Goal: Task Accomplishment & Management: Manage account settings

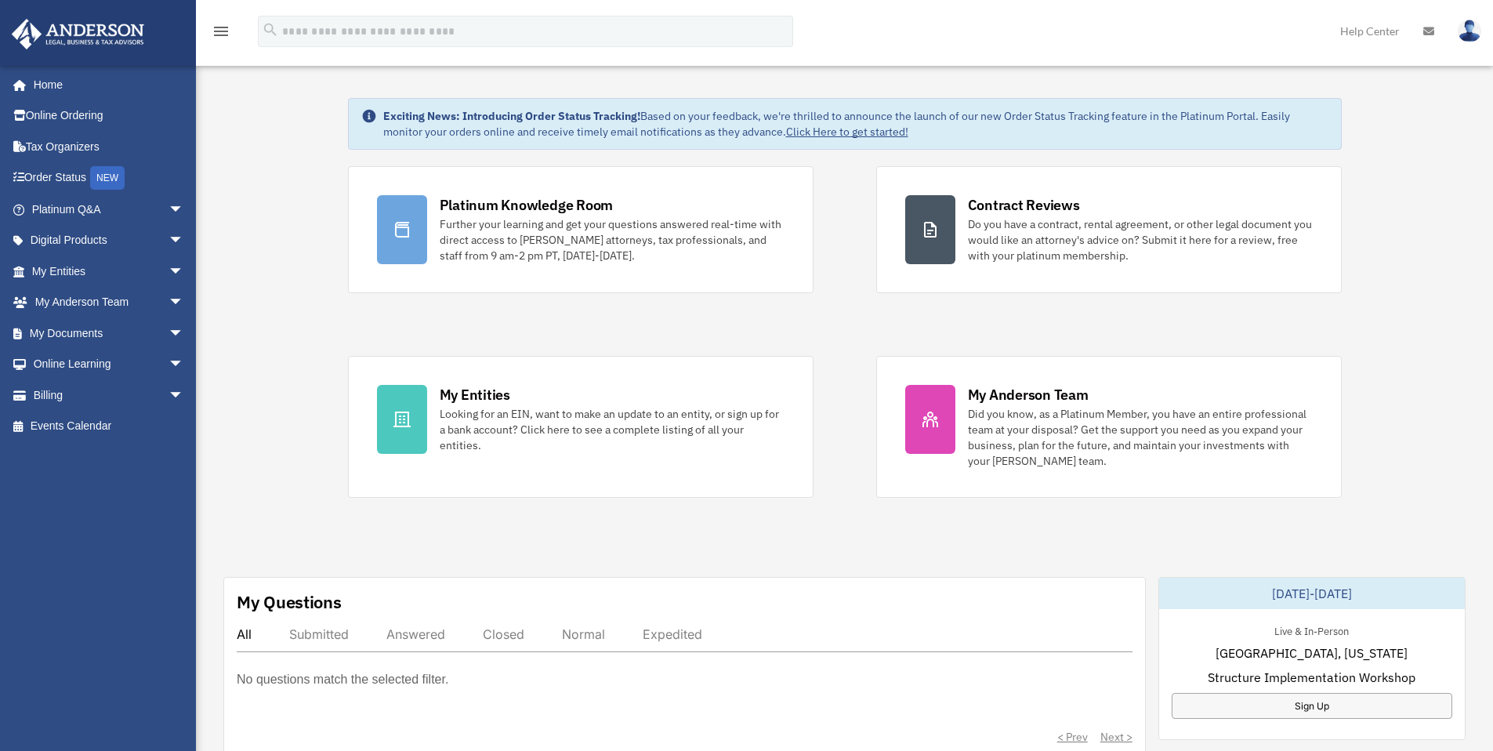
scroll to position [31, 0]
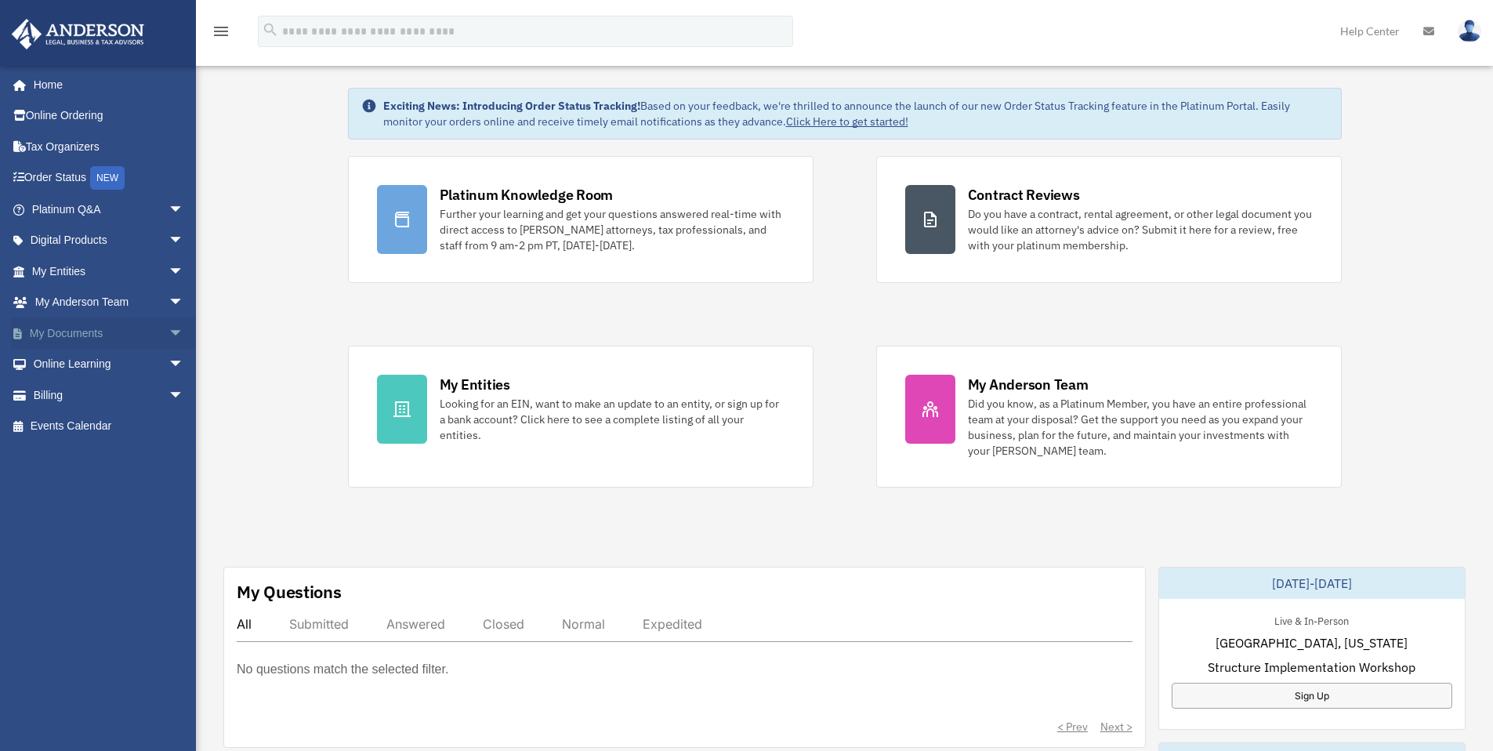
click at [168, 333] on span "arrow_drop_down" at bounding box center [183, 333] width 31 height 32
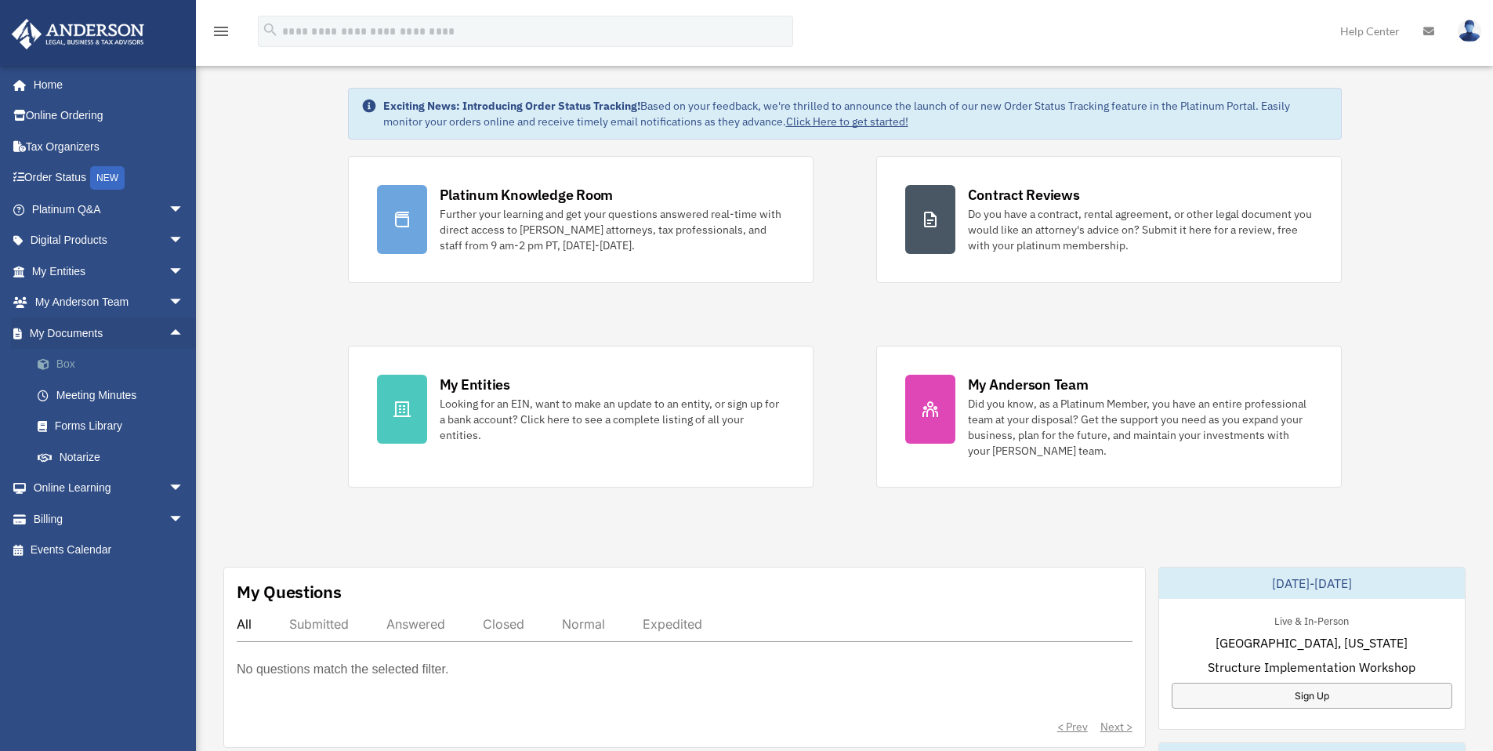
click at [67, 363] on link "Box" at bounding box center [115, 364] width 186 height 31
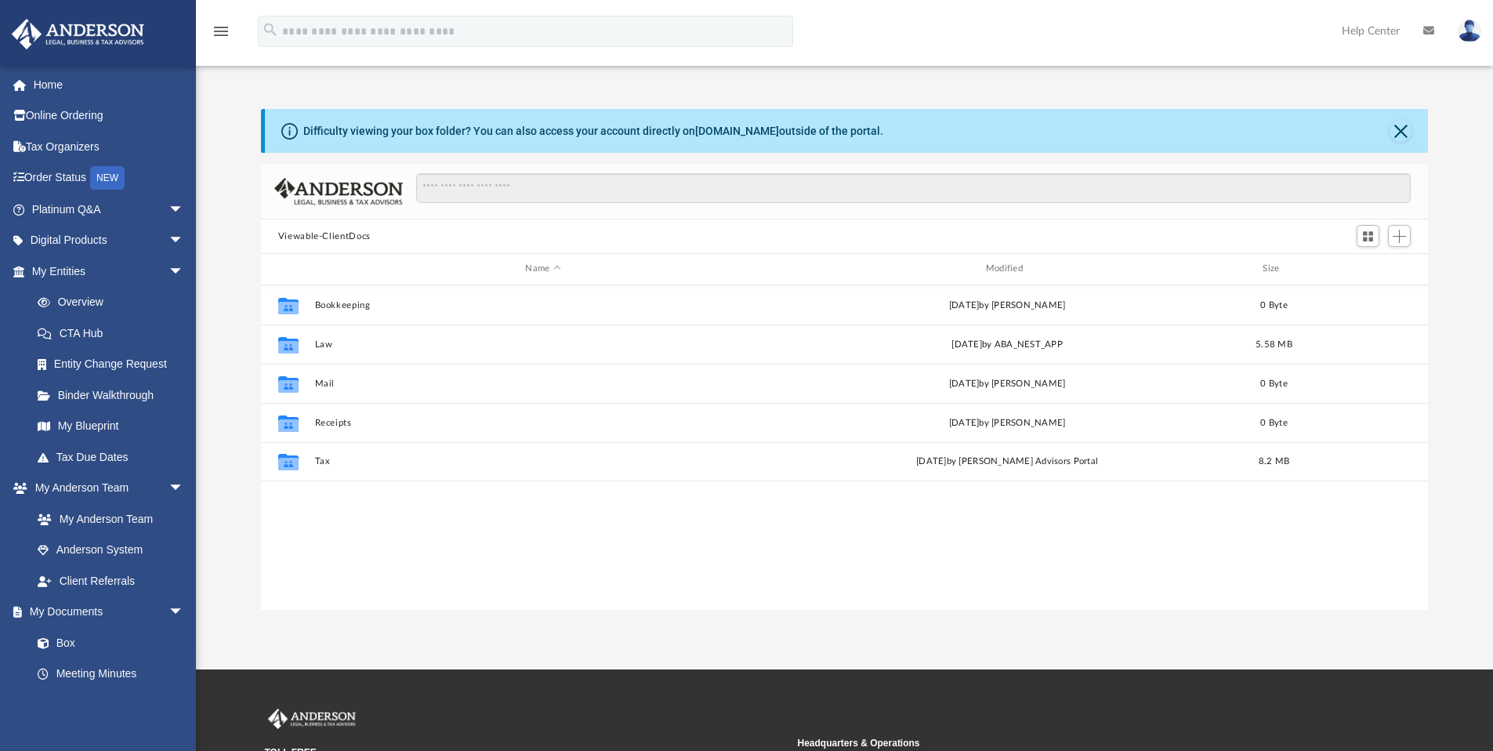
scroll to position [344, 1155]
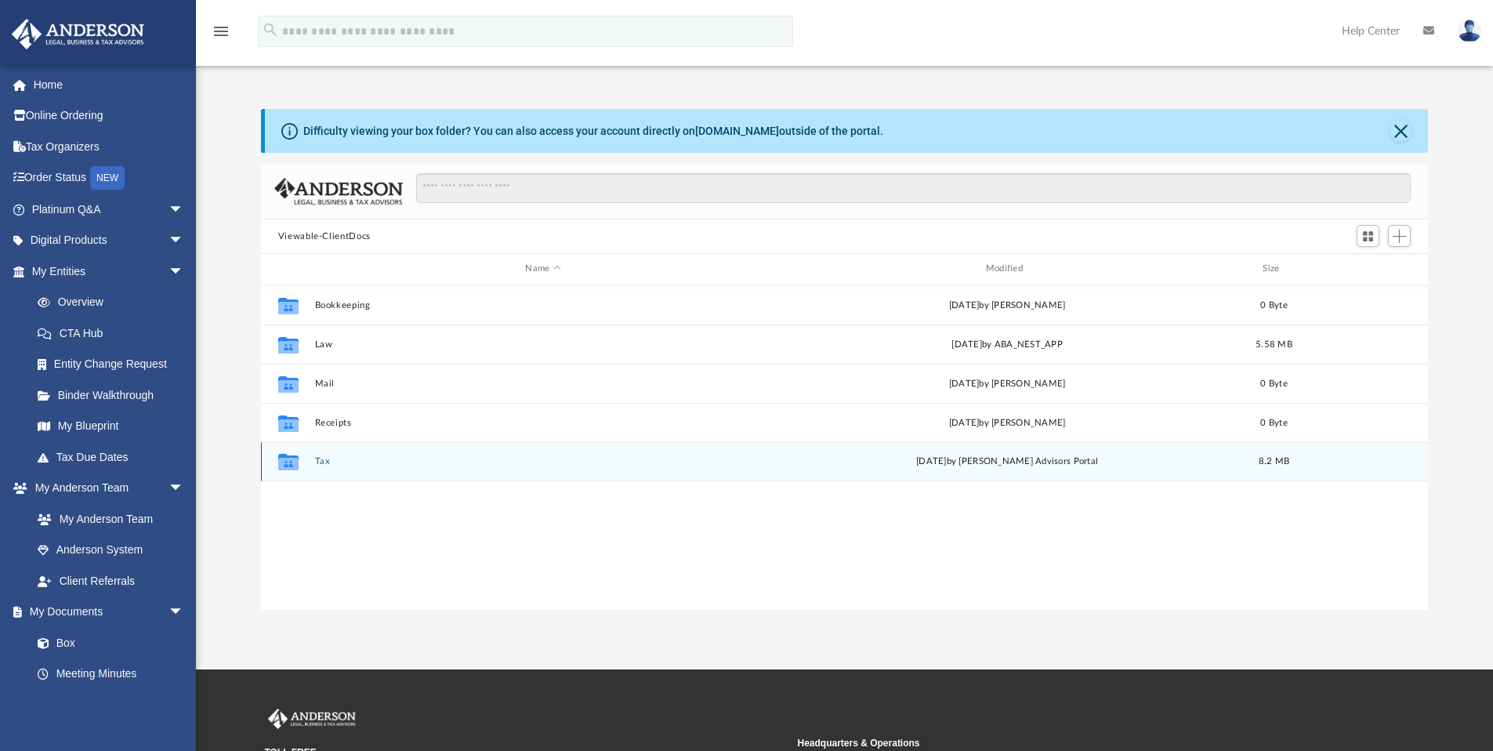
click at [315, 468] on div "Collaborated Folder Tax [DATE] by [PERSON_NAME] Advisors Portal 8.2 MB" at bounding box center [845, 461] width 1168 height 39
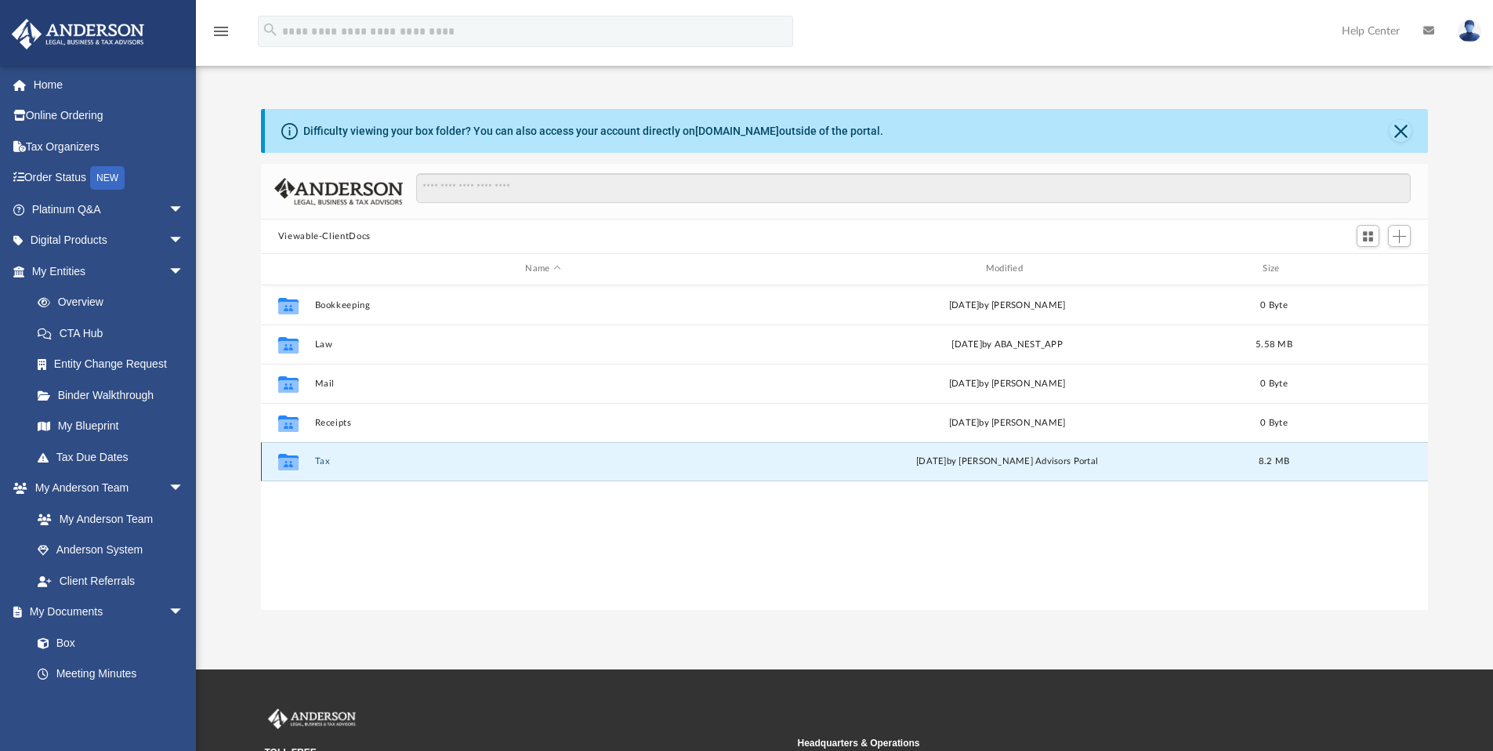
click at [316, 468] on div "Collaborated Folder Tax [DATE] by [PERSON_NAME] Advisors Portal 8.2 MB" at bounding box center [845, 461] width 1168 height 39
click at [321, 465] on button "Tax" at bounding box center [542, 461] width 457 height 10
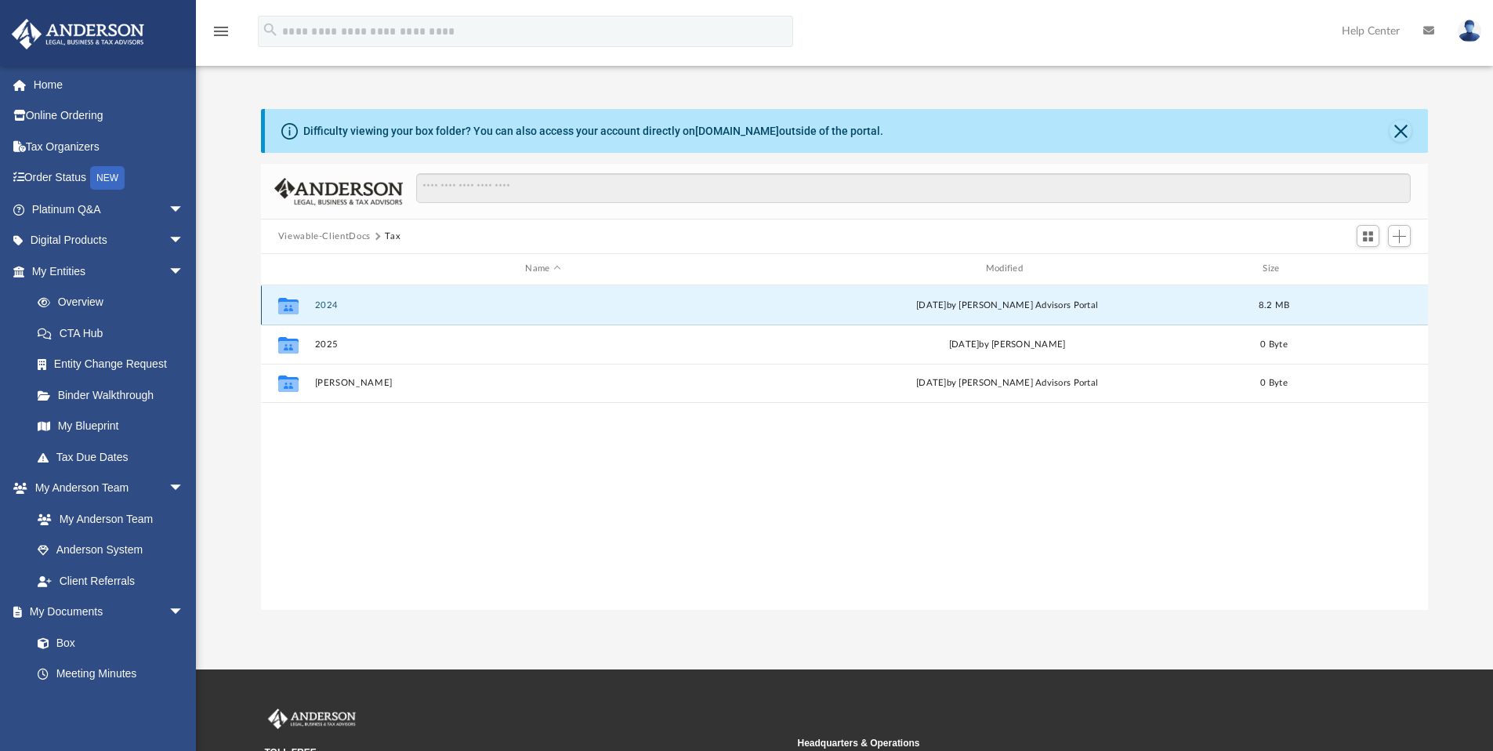
click at [339, 306] on button "2024" at bounding box center [542, 305] width 457 height 10
click at [343, 307] on button "[PERSON_NAME]" at bounding box center [542, 304] width 457 height 10
click at [332, 306] on button "2024" at bounding box center [542, 304] width 457 height 10
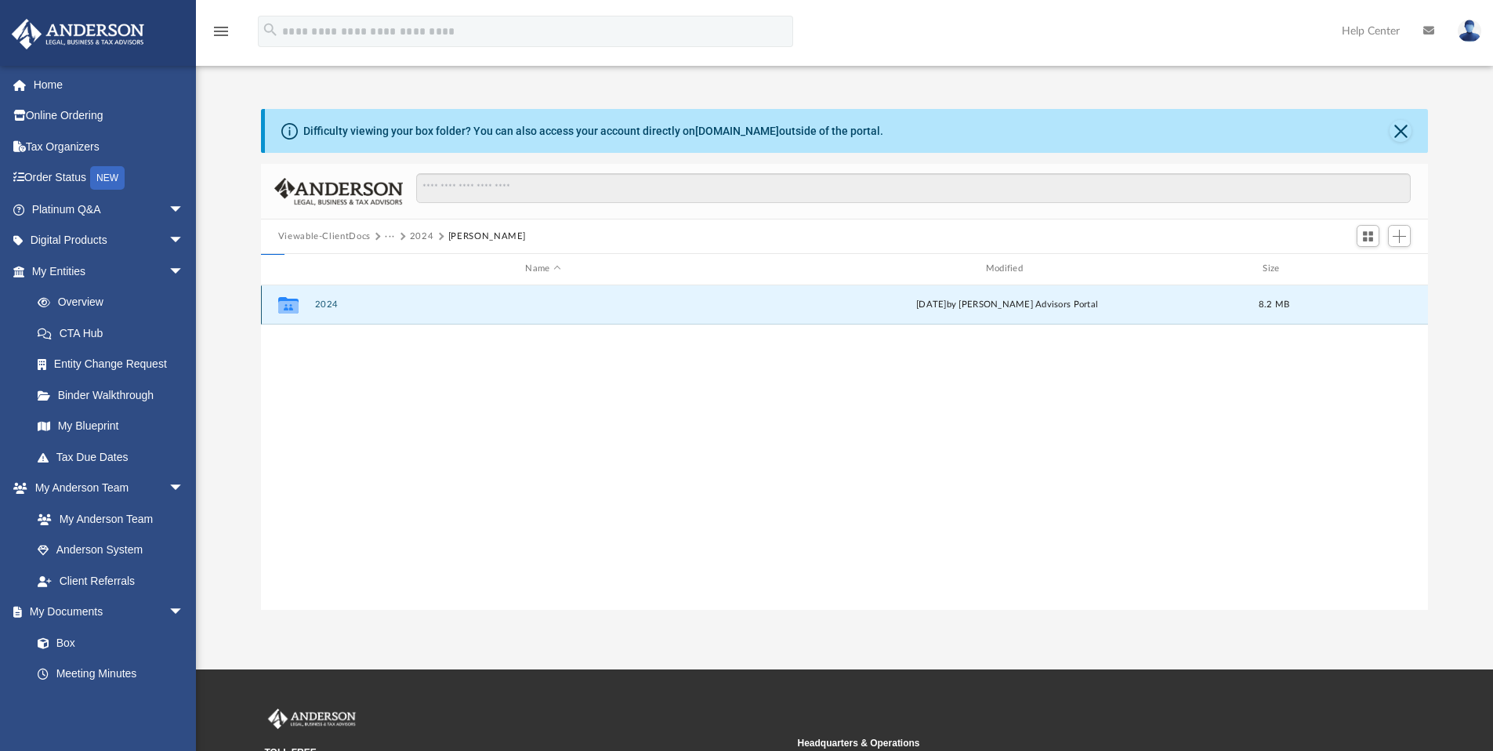
click at [332, 306] on button "2024" at bounding box center [542, 304] width 457 height 10
click at [339, 306] on button "Digital Tax Organizer" at bounding box center [542, 304] width 457 height 10
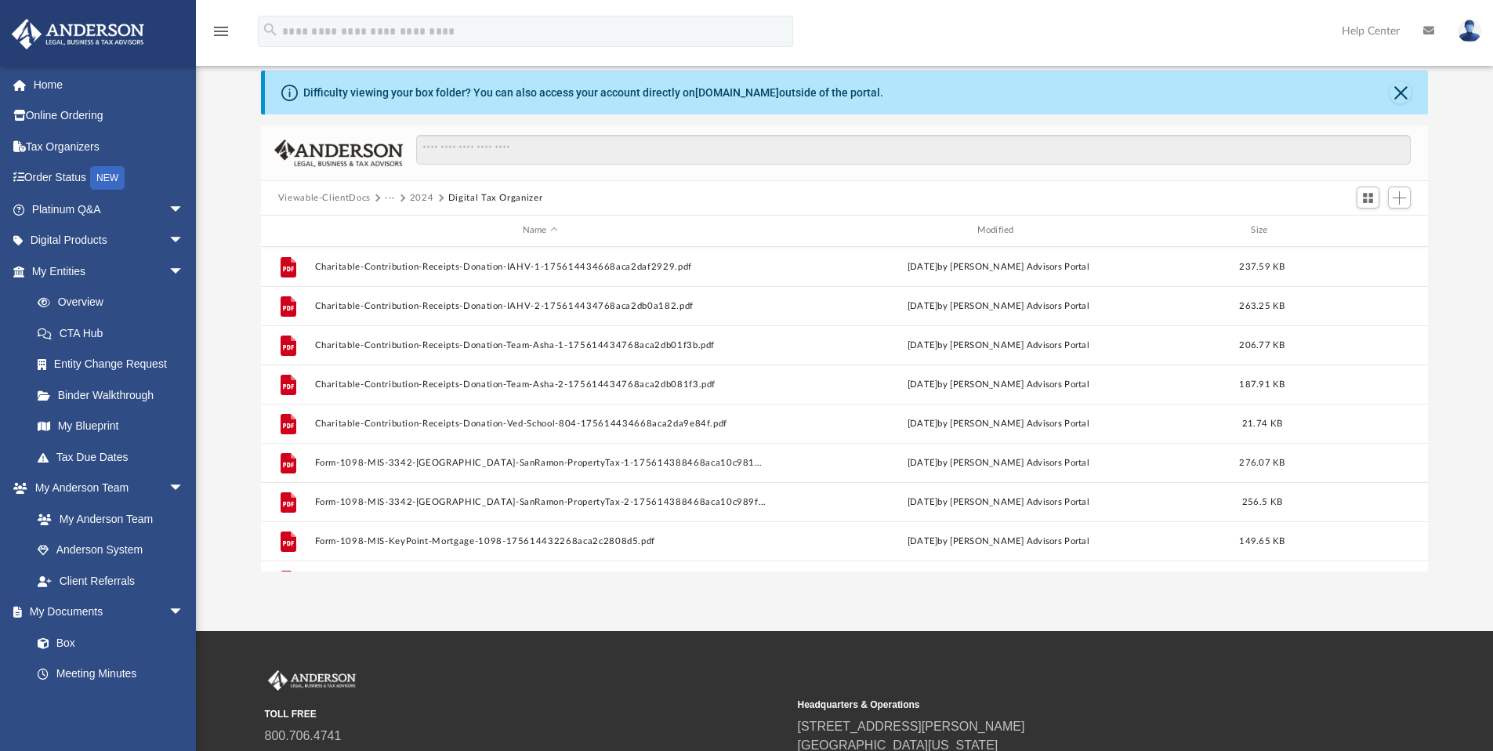
scroll to position [0, 0]
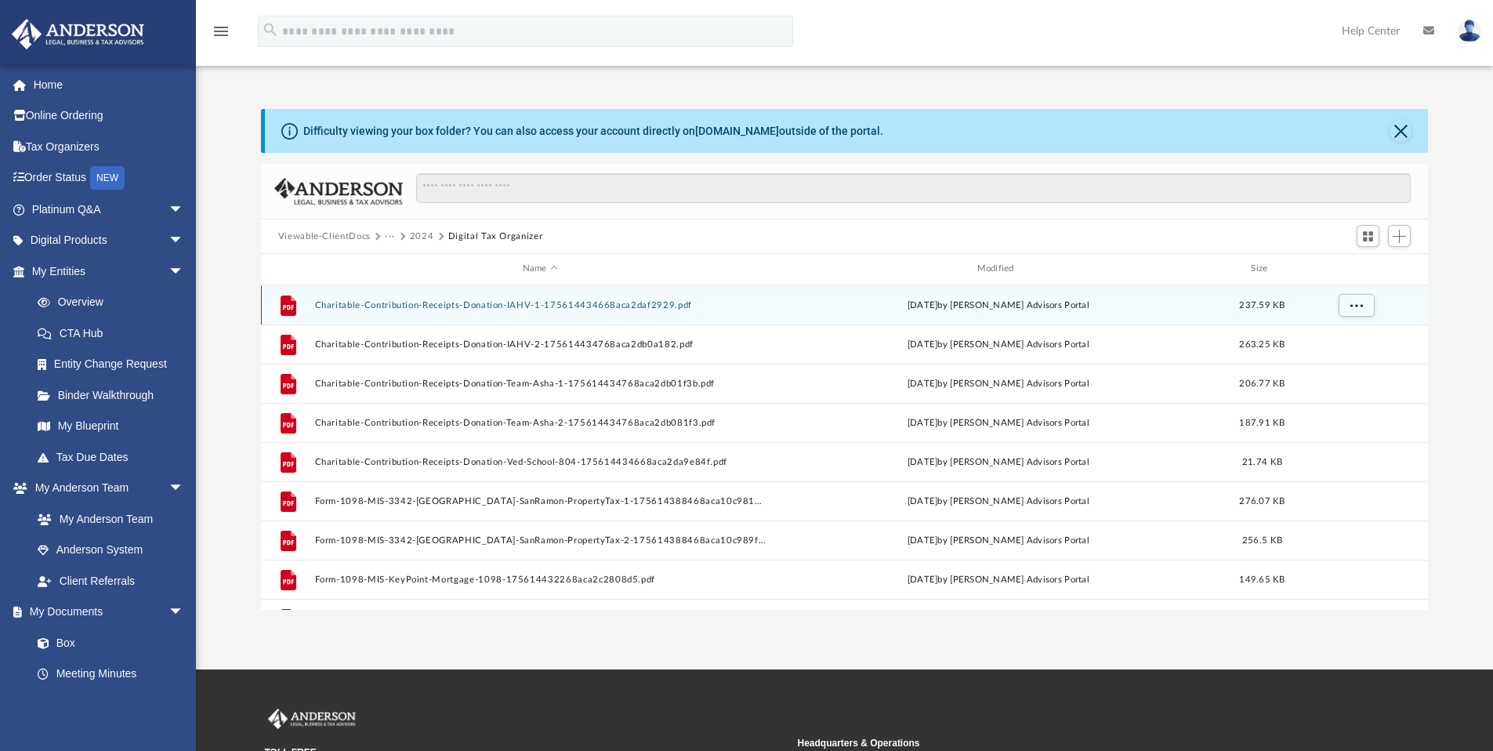
click at [505, 306] on button "Charitable-Contribution-Receipts-Donation-IAHV-1-175614434668aca2daf2929.pdf" at bounding box center [539, 305] width 451 height 10
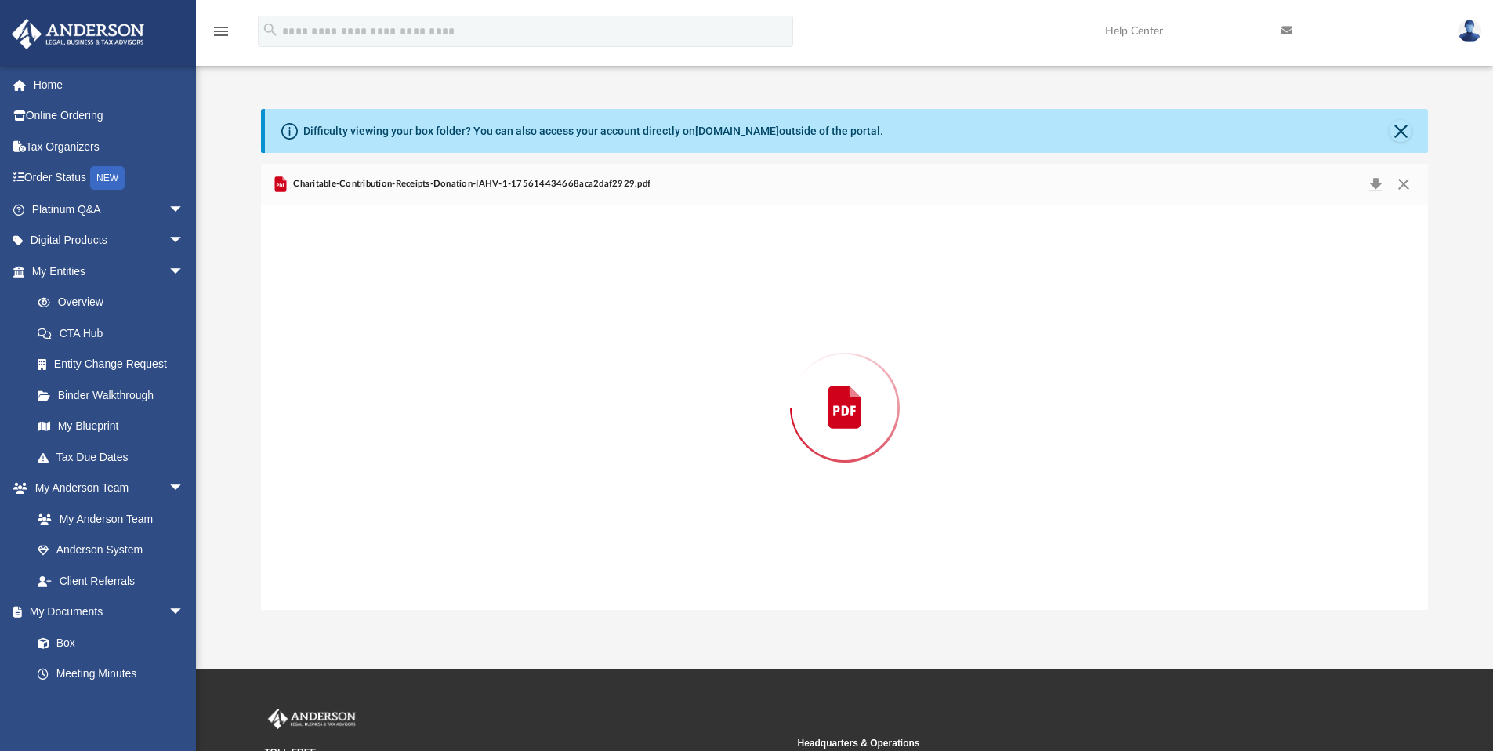
click at [505, 306] on div "Preview" at bounding box center [845, 407] width 1168 height 404
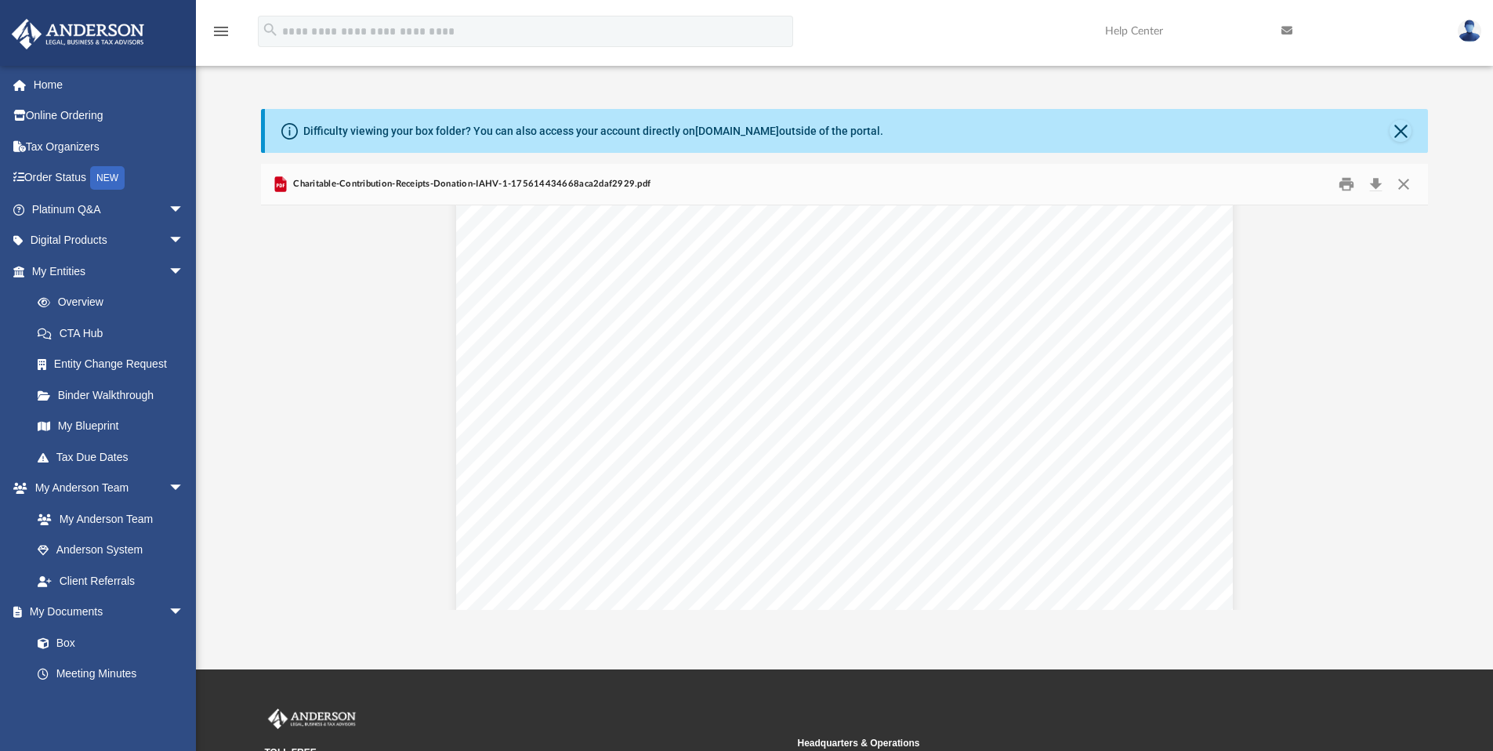
scroll to position [537, 0]
click at [1400, 134] on button "Close" at bounding box center [1400, 131] width 22 height 22
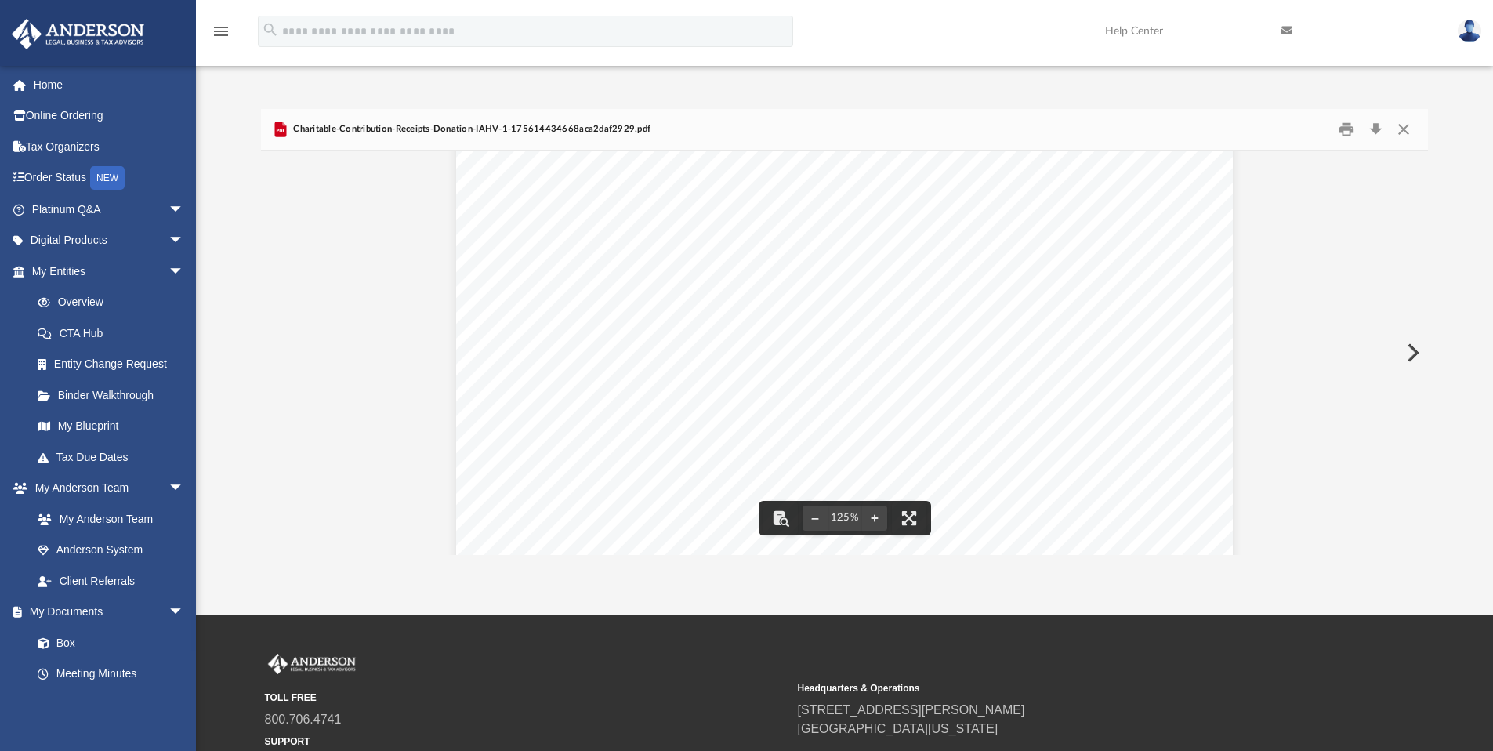
scroll to position [0, 0]
click at [1402, 130] on button "Close" at bounding box center [1403, 130] width 28 height 24
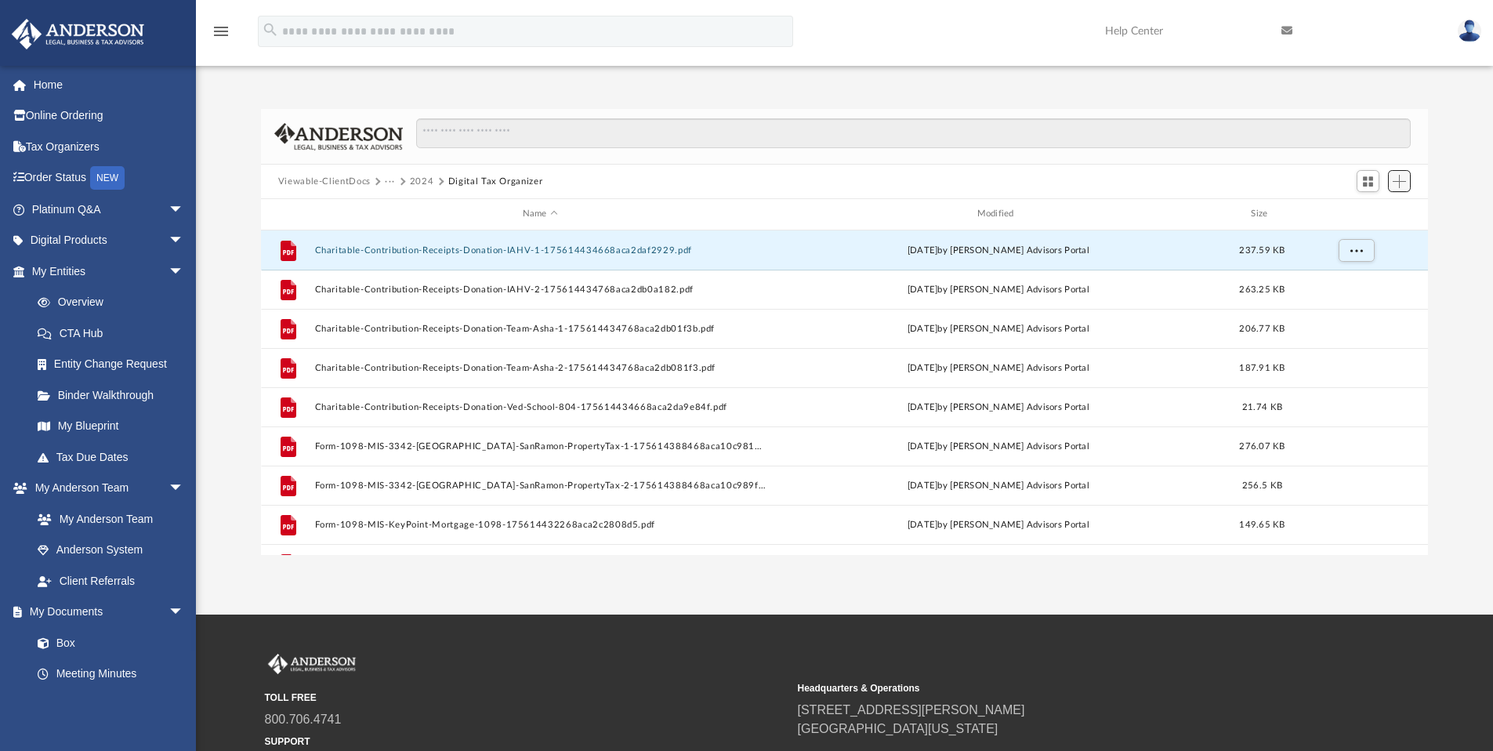
click at [1404, 178] on span "Add" at bounding box center [1399, 181] width 13 height 13
click at [1376, 214] on li "Upload" at bounding box center [1377, 212] width 50 height 16
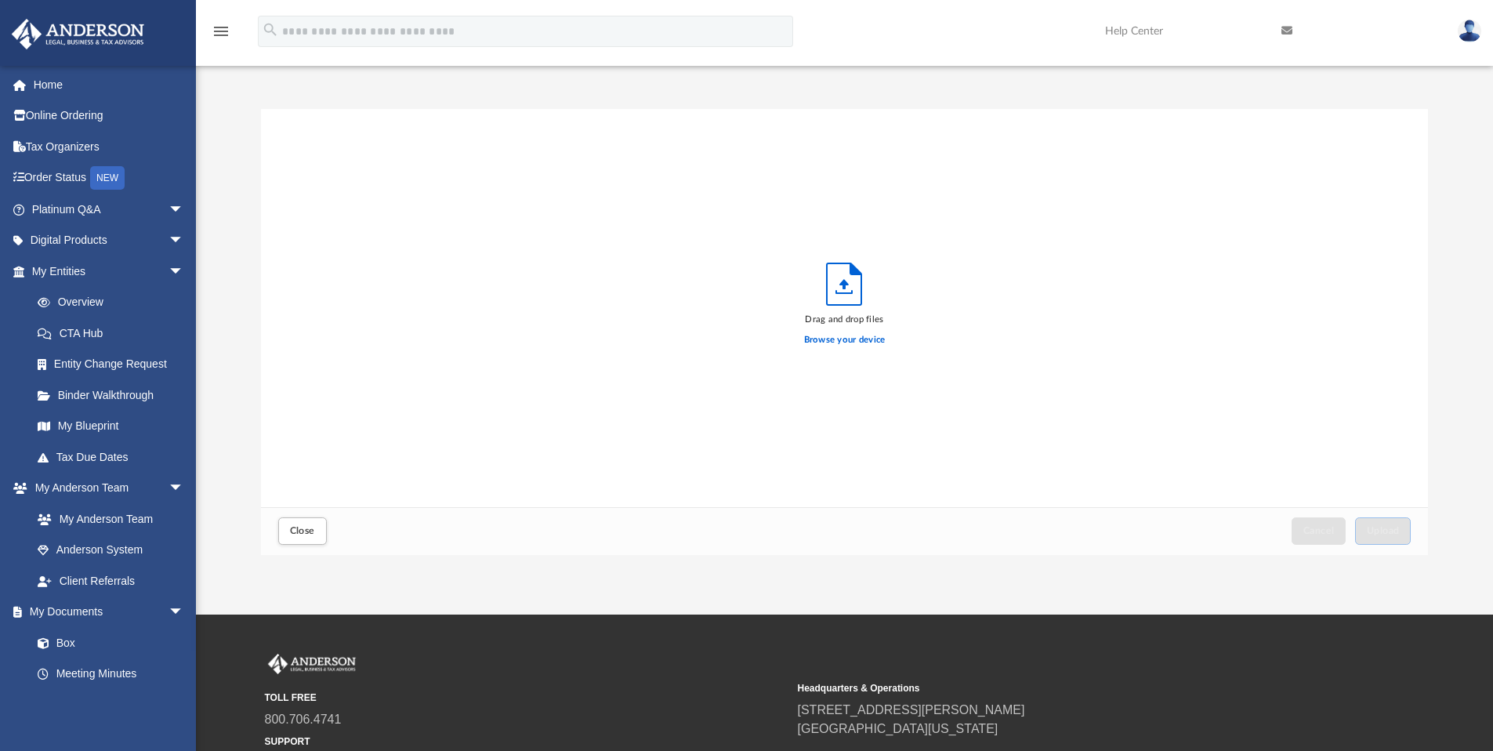
scroll to position [386, 1155]
click at [840, 339] on label "Browse your device" at bounding box center [844, 340] width 81 height 14
click at [0, 0] on input "Browse your device" at bounding box center [0, 0] width 0 height 0
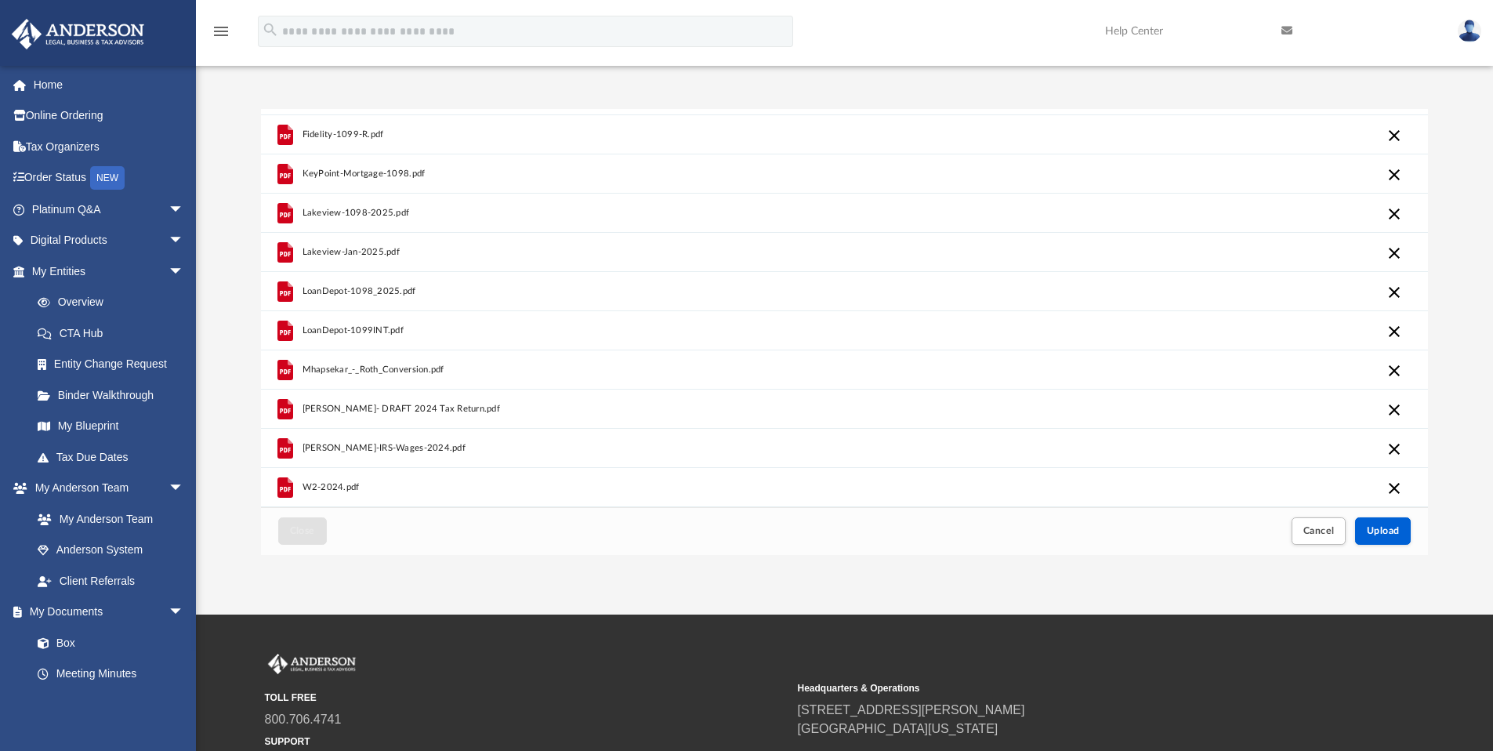
scroll to position [0, 0]
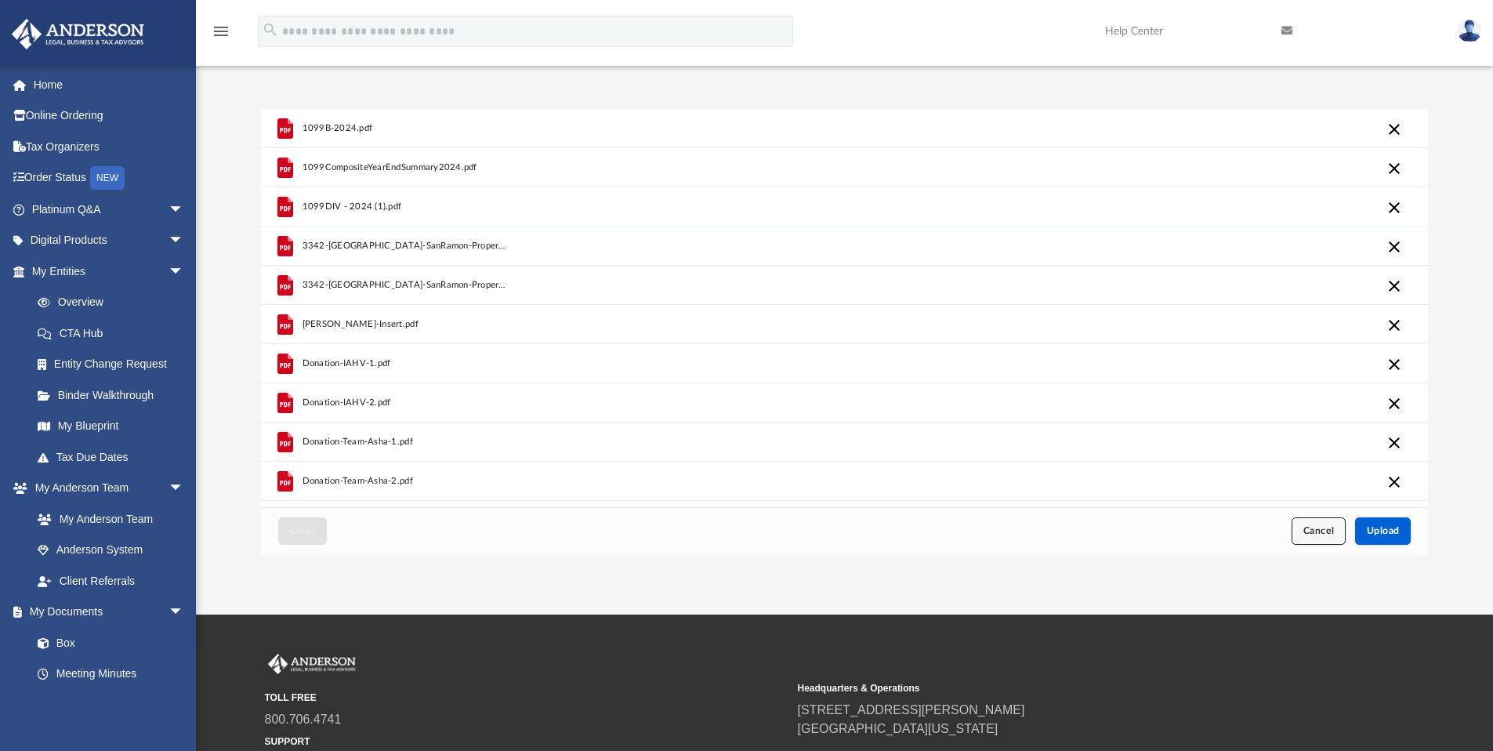
click at [1334, 526] on span "Cancel" at bounding box center [1318, 530] width 31 height 9
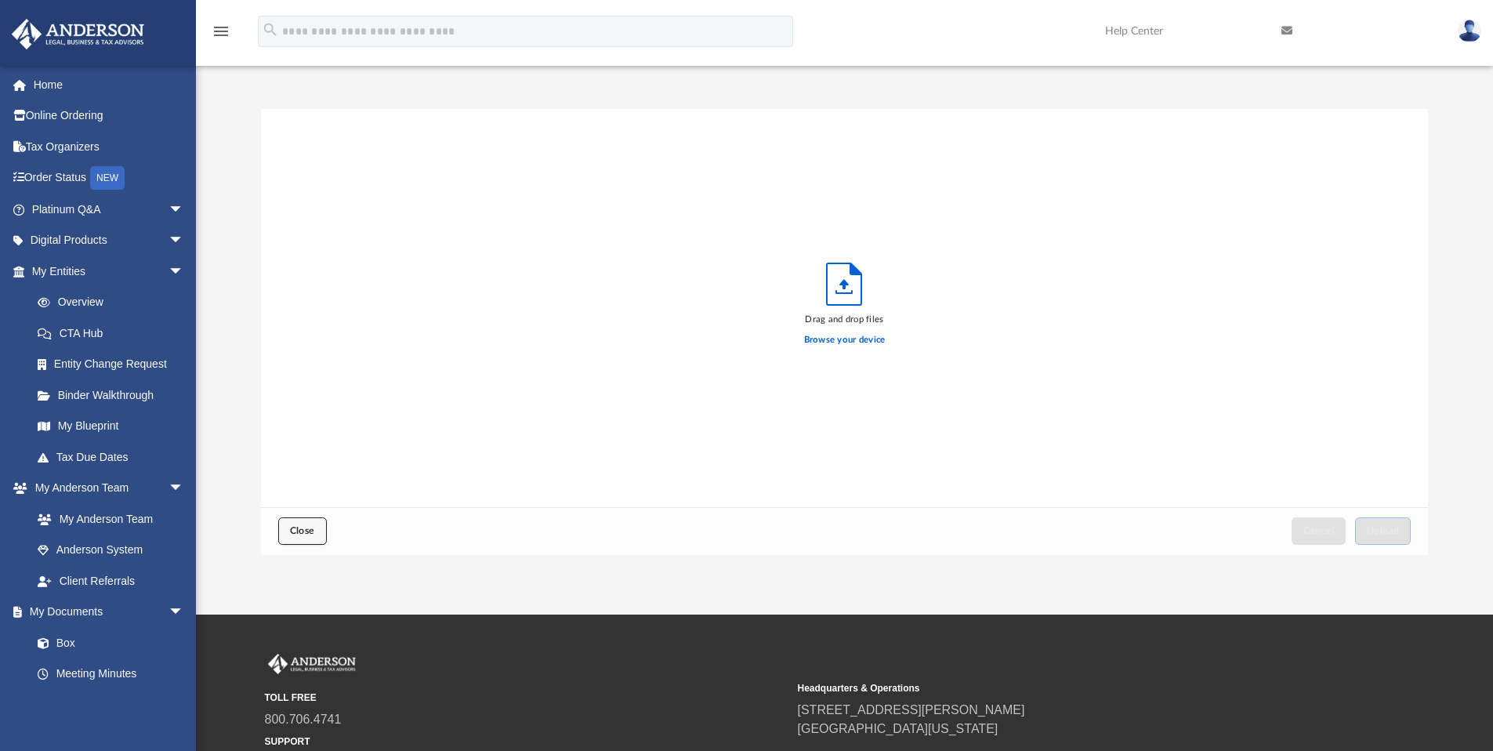
click at [317, 527] on button "Close" at bounding box center [302, 530] width 49 height 27
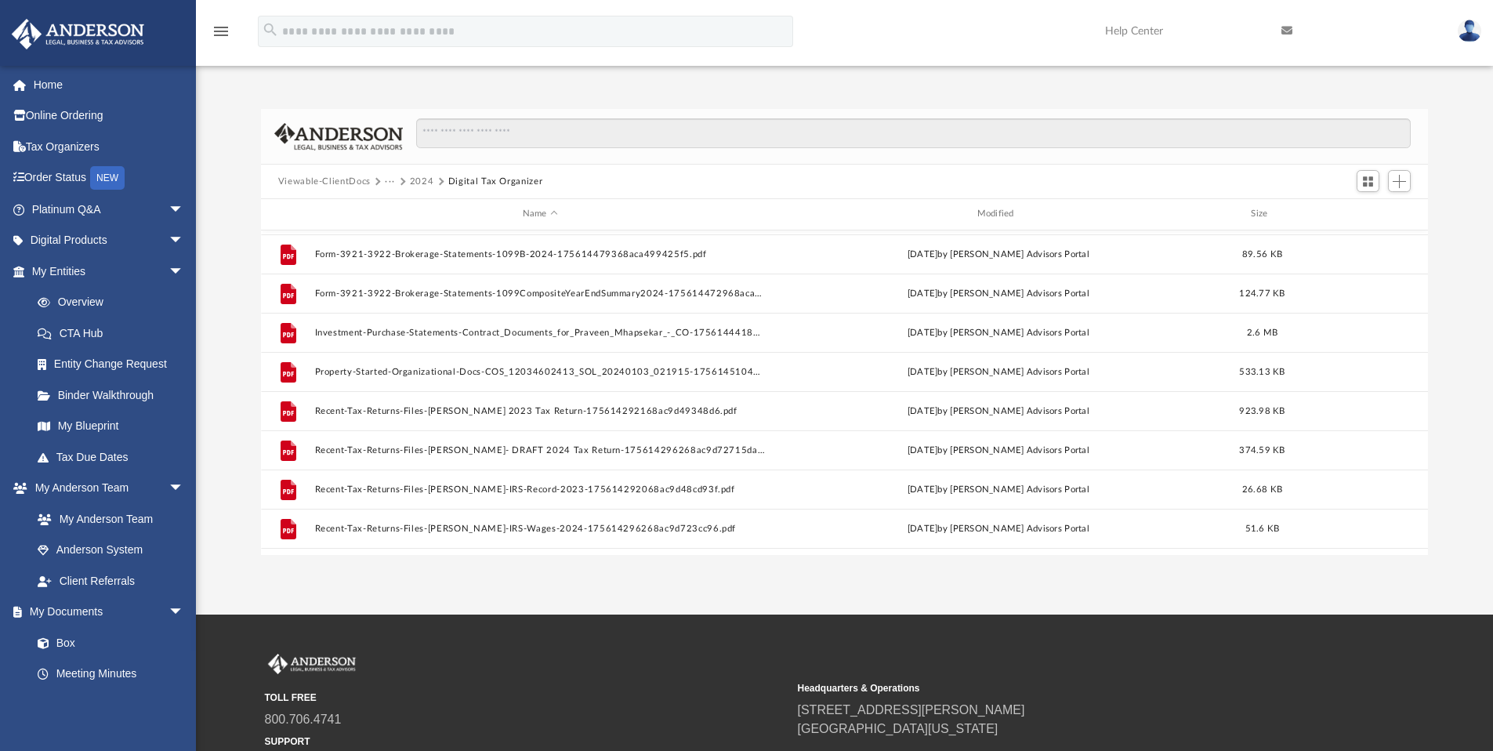
scroll to position [54, 0]
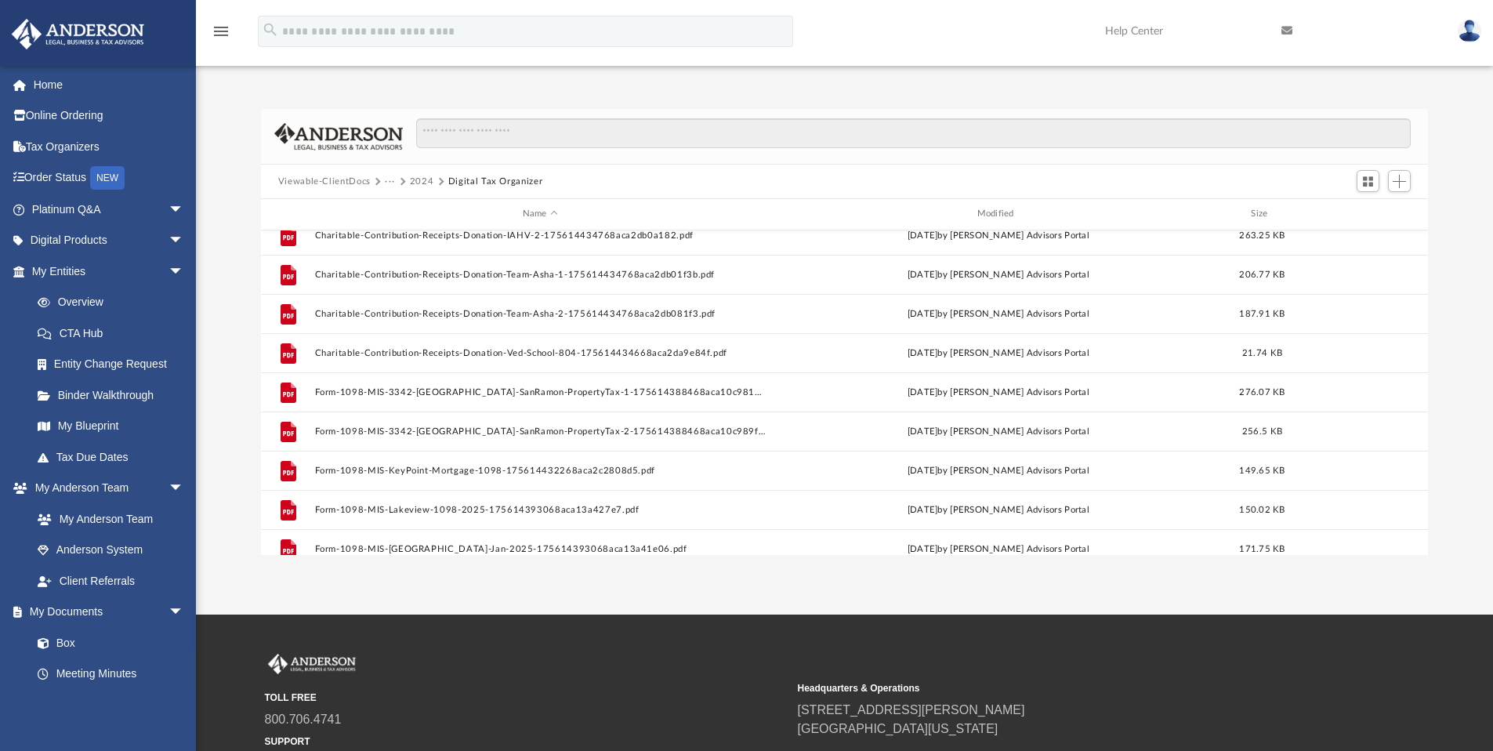
click at [415, 182] on button "2024" at bounding box center [422, 182] width 24 height 14
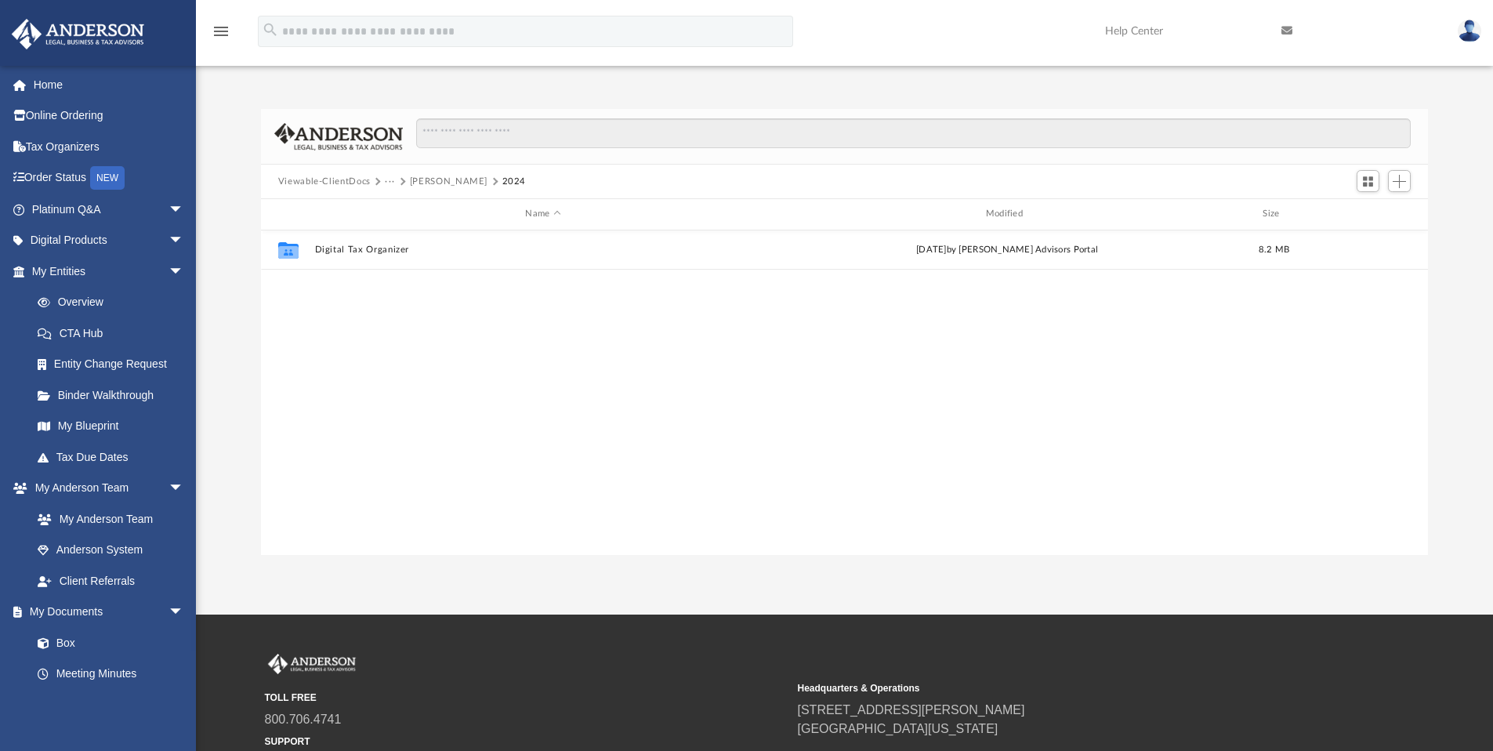
click at [431, 183] on button "[PERSON_NAME]" at bounding box center [449, 182] width 78 height 14
click at [417, 183] on button "2024" at bounding box center [422, 182] width 24 height 14
click at [392, 184] on button "Tax" at bounding box center [393, 182] width 16 height 14
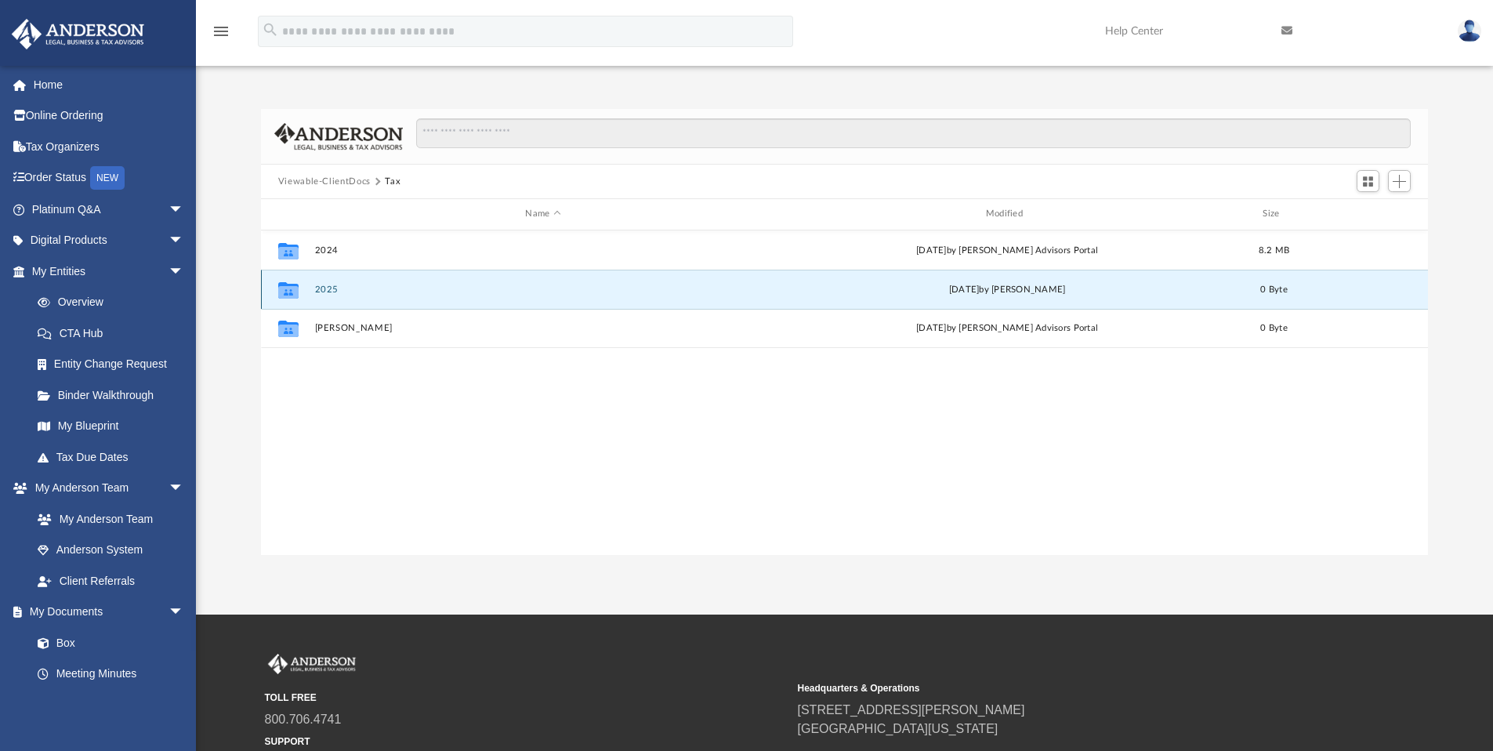
click at [342, 284] on button "2025" at bounding box center [542, 289] width 457 height 10
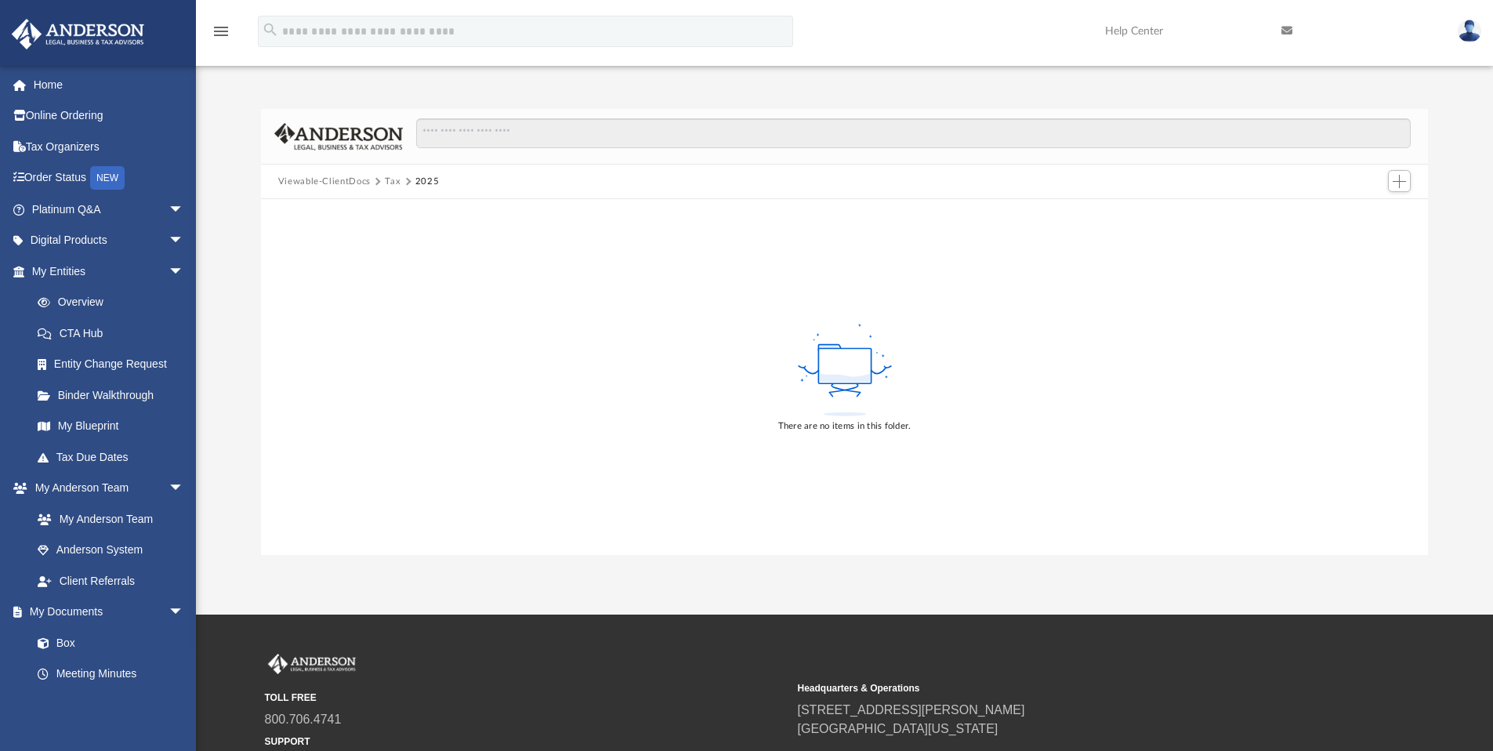
click at [392, 184] on button "Tax" at bounding box center [393, 182] width 16 height 14
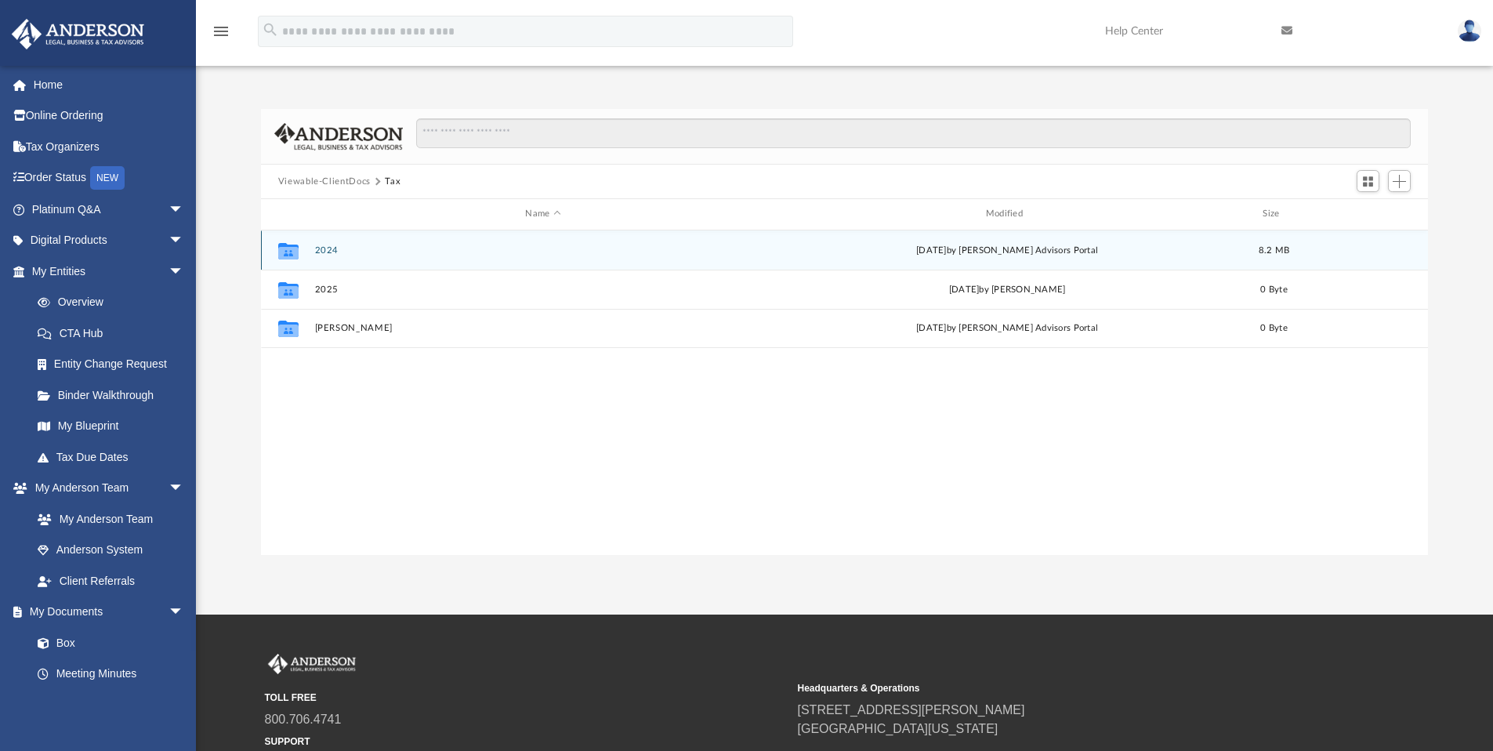
scroll to position [344, 1155]
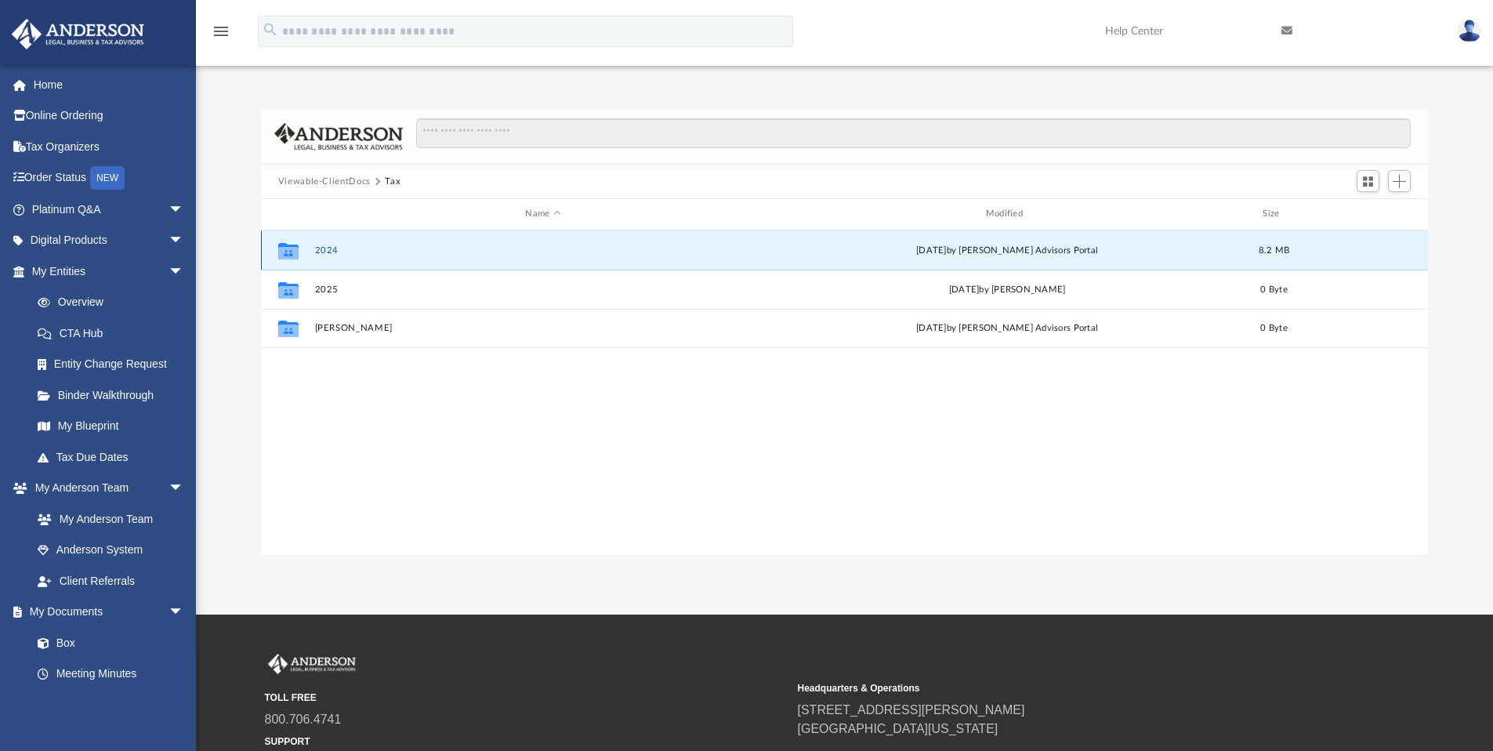
click at [331, 248] on button "2024" at bounding box center [542, 250] width 457 height 10
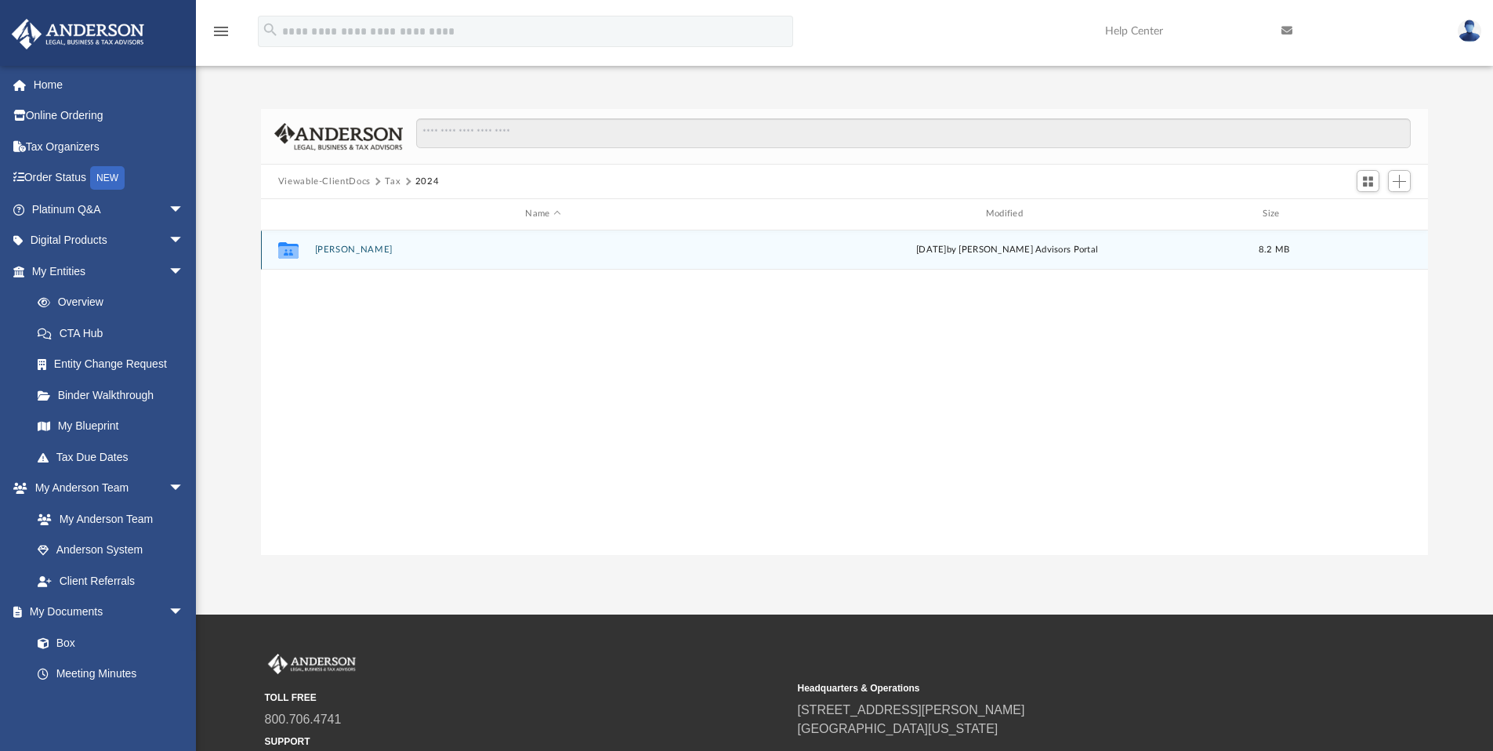
click at [331, 248] on button "[PERSON_NAME]" at bounding box center [542, 249] width 457 height 10
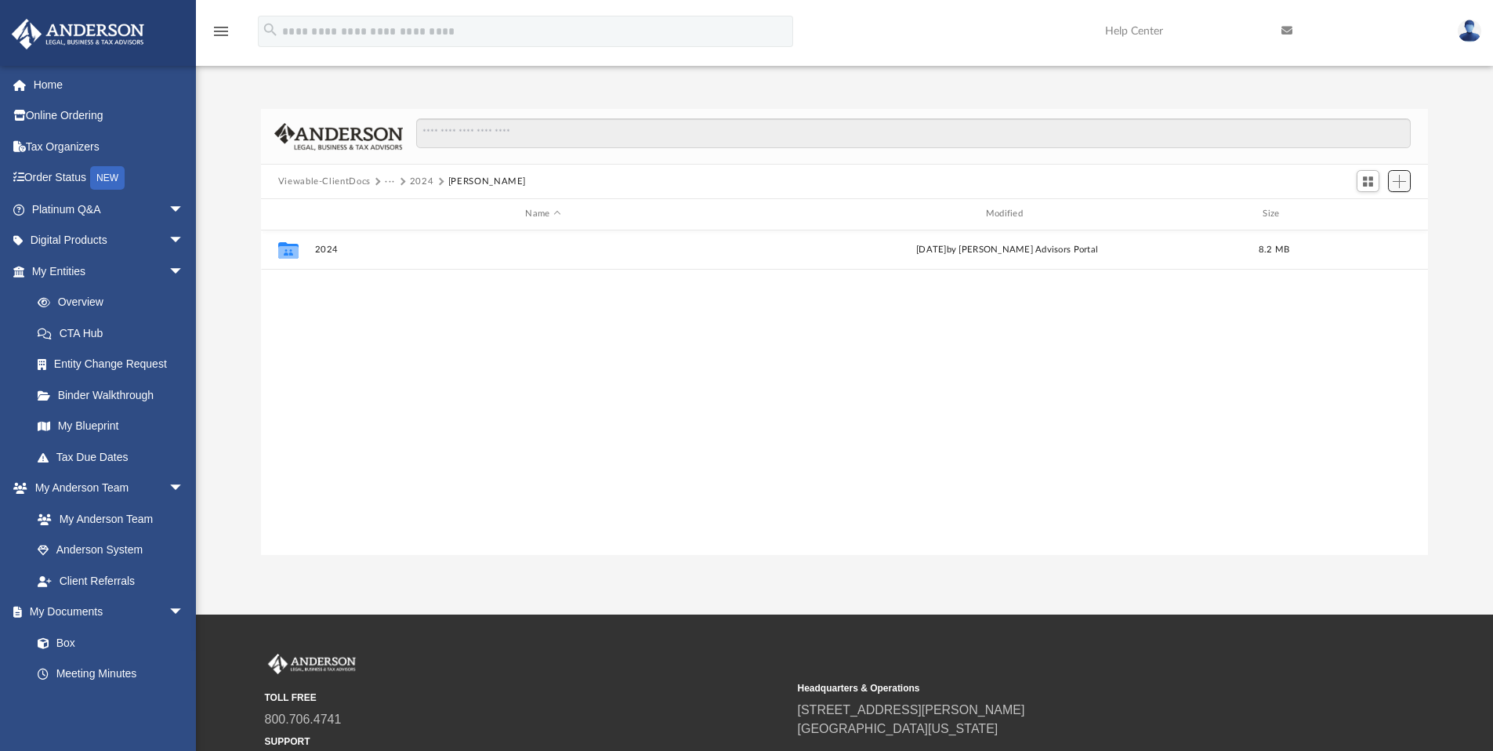
click at [1399, 178] on span "Add" at bounding box center [1399, 181] width 13 height 13
click at [1385, 237] on li "New Folder" at bounding box center [1377, 237] width 50 height 16
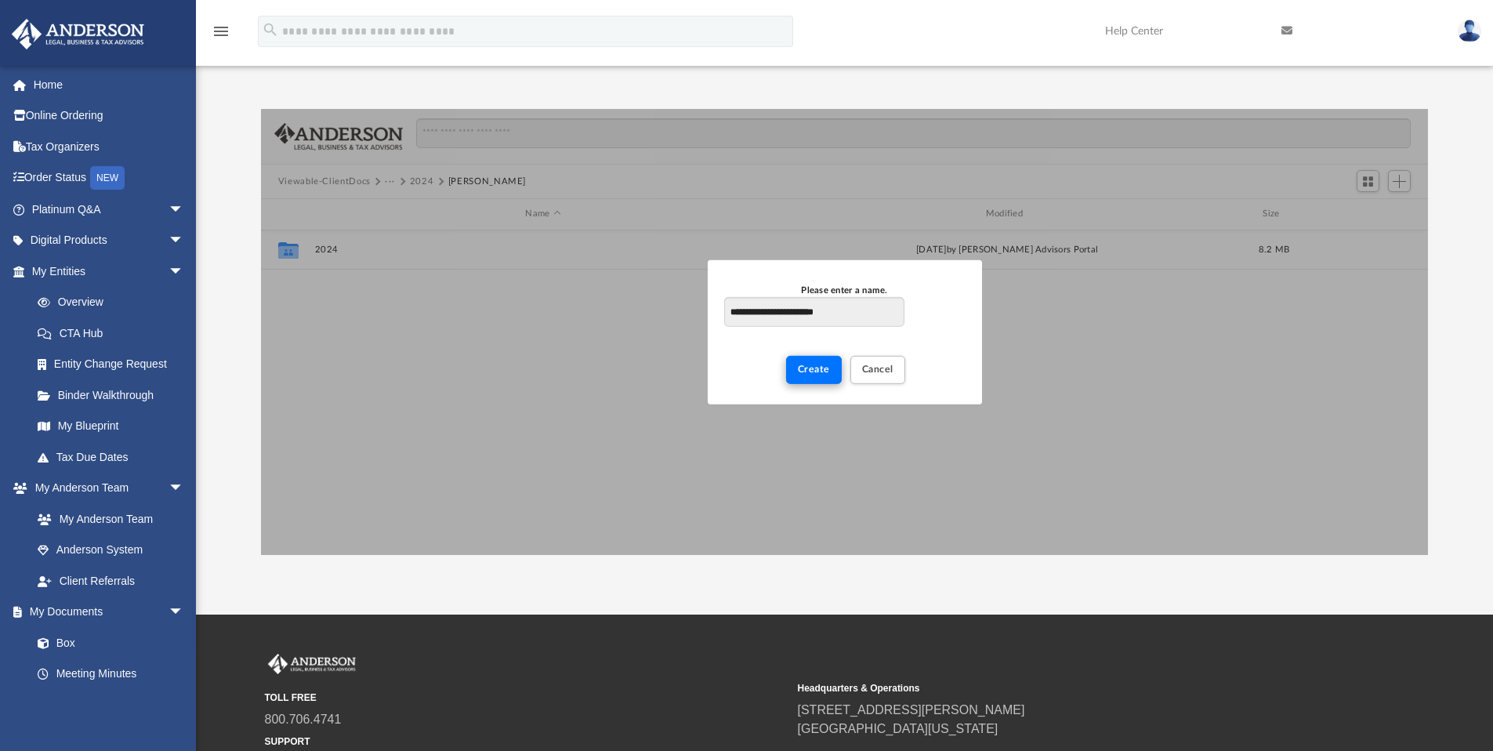
type input "**********"
click at [810, 374] on span "Create" at bounding box center [814, 368] width 32 height 9
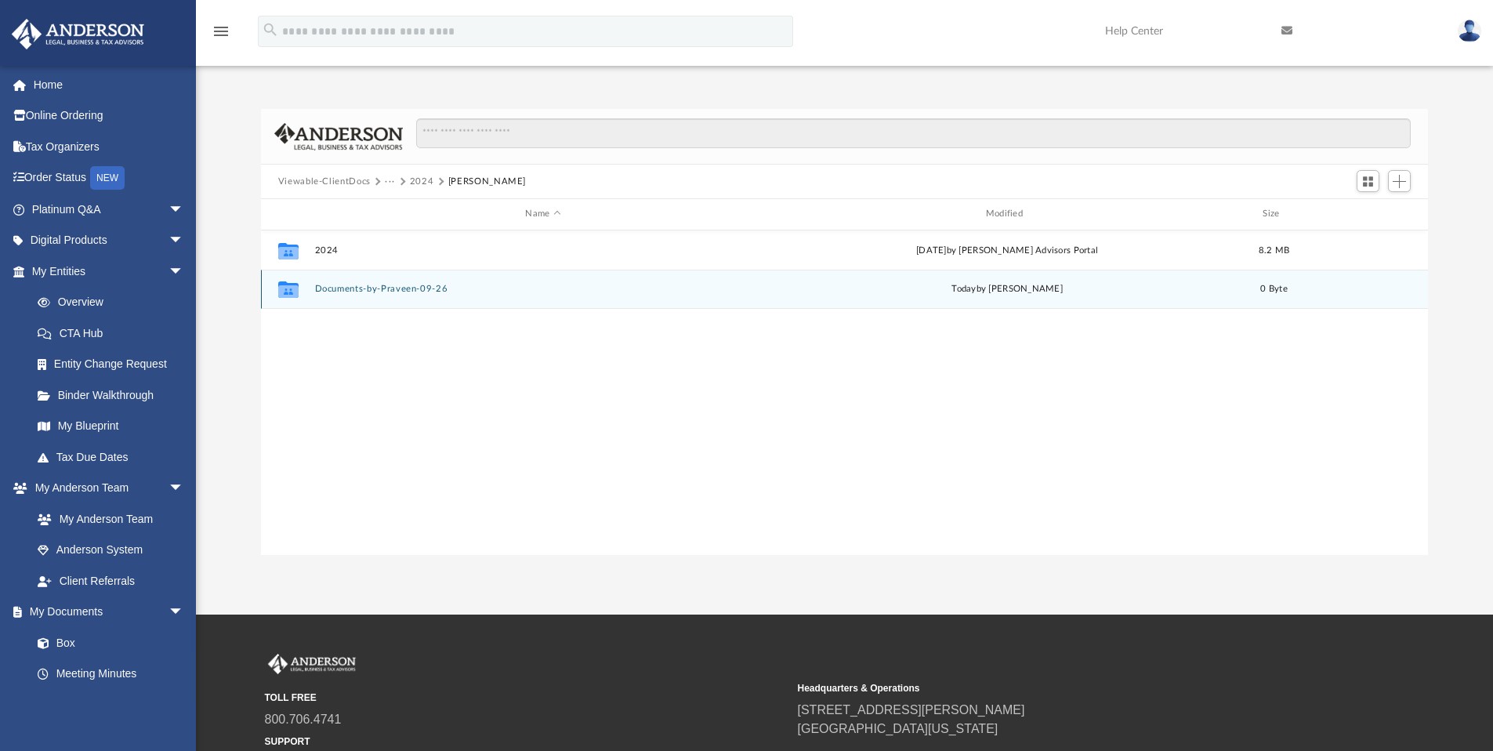
click at [364, 294] on div "Collaborated Folder Documents-by-Praveen-09-26 [DATE] by [PERSON_NAME] 0 Byte" at bounding box center [845, 289] width 1168 height 39
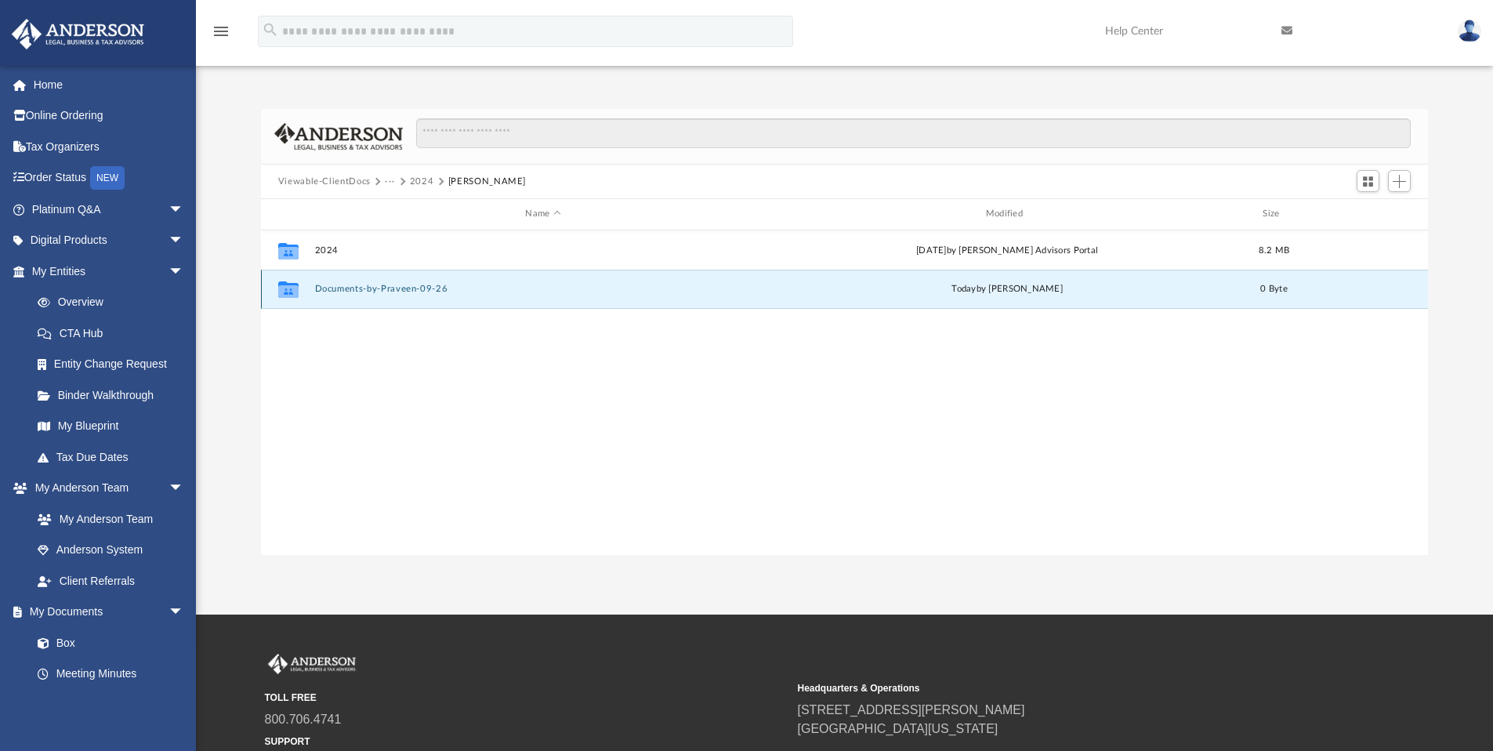
click at [364, 294] on div "Collaborated Folder Documents-by-Praveen-09-26 [DATE] by [PERSON_NAME] 0 Byte" at bounding box center [845, 289] width 1168 height 39
click at [375, 290] on button "Documents-by-Praveen-09-26" at bounding box center [542, 289] width 457 height 10
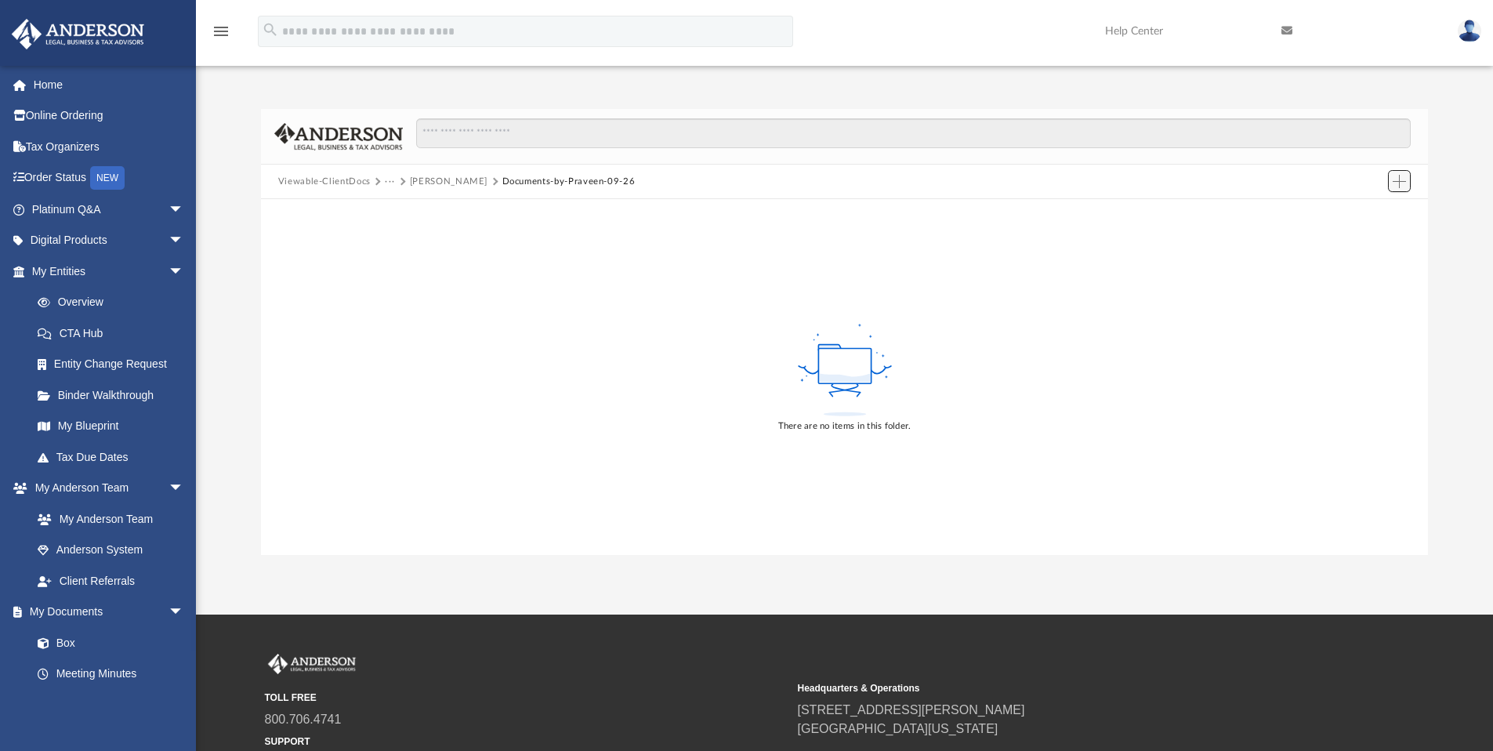
click at [1397, 183] on span "Add" at bounding box center [1399, 181] width 13 height 13
click at [1375, 213] on li "Upload" at bounding box center [1377, 212] width 50 height 16
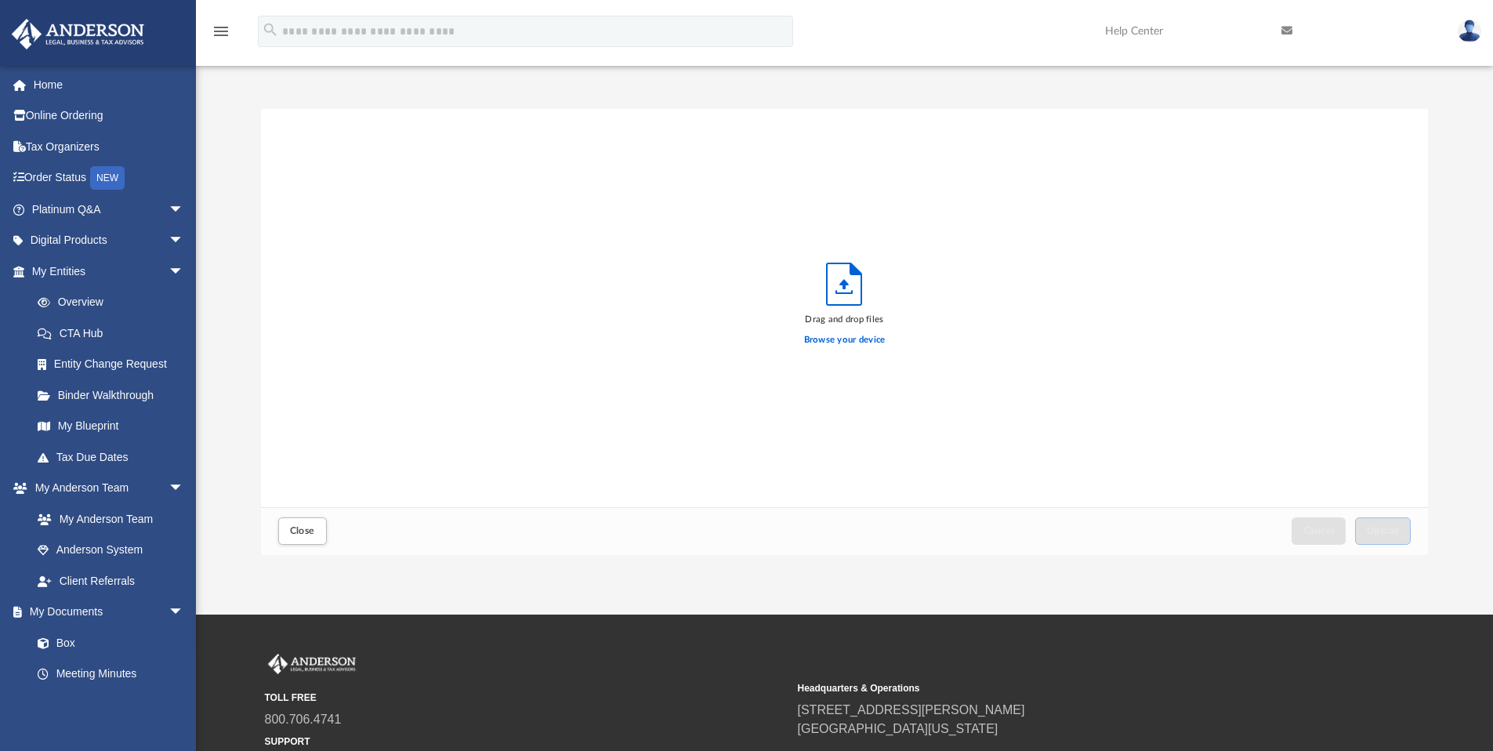
scroll to position [386, 1155]
click at [849, 342] on label "Browse your device" at bounding box center [844, 340] width 81 height 14
click at [0, 0] on input "Browse your device" at bounding box center [0, 0] width 0 height 0
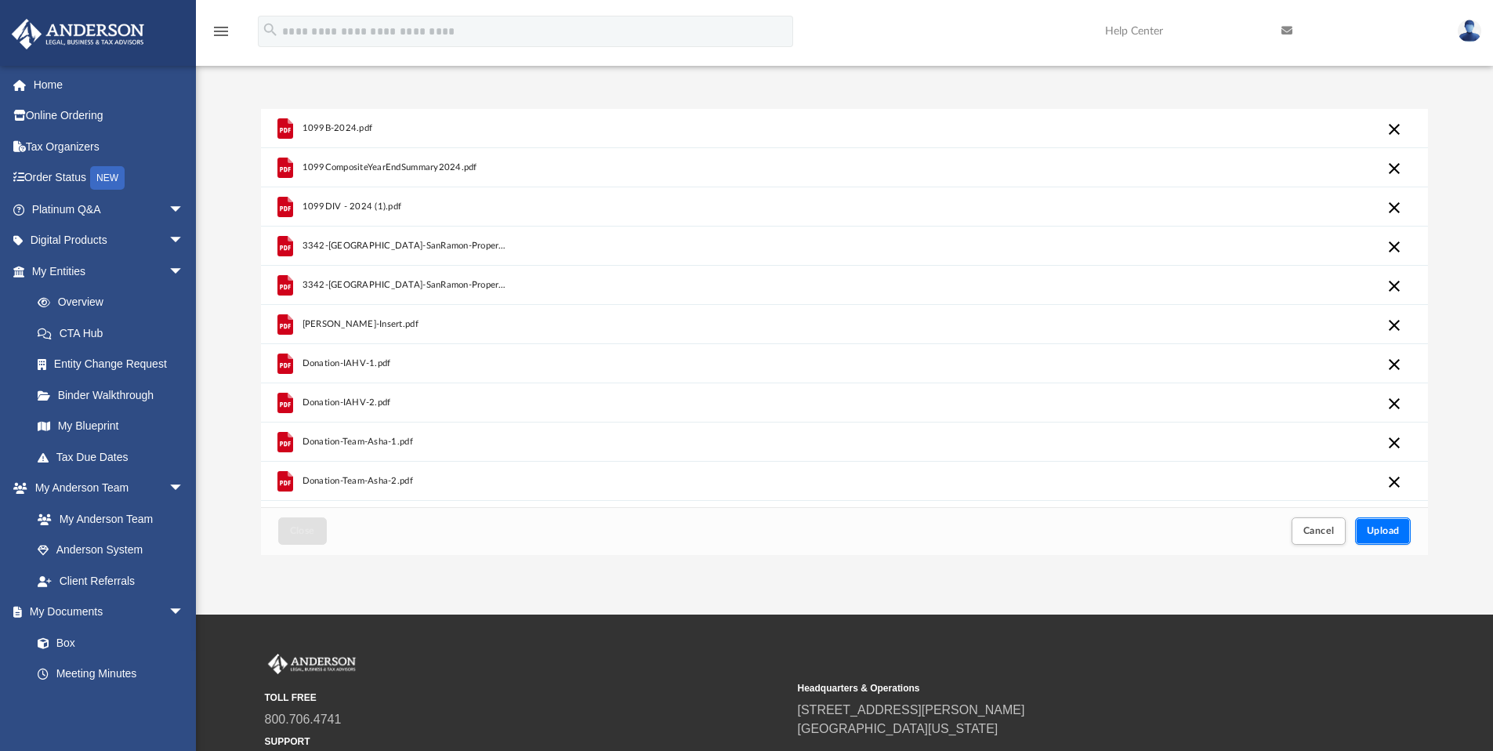
click at [1373, 534] on span "Upload" at bounding box center [1383, 530] width 33 height 9
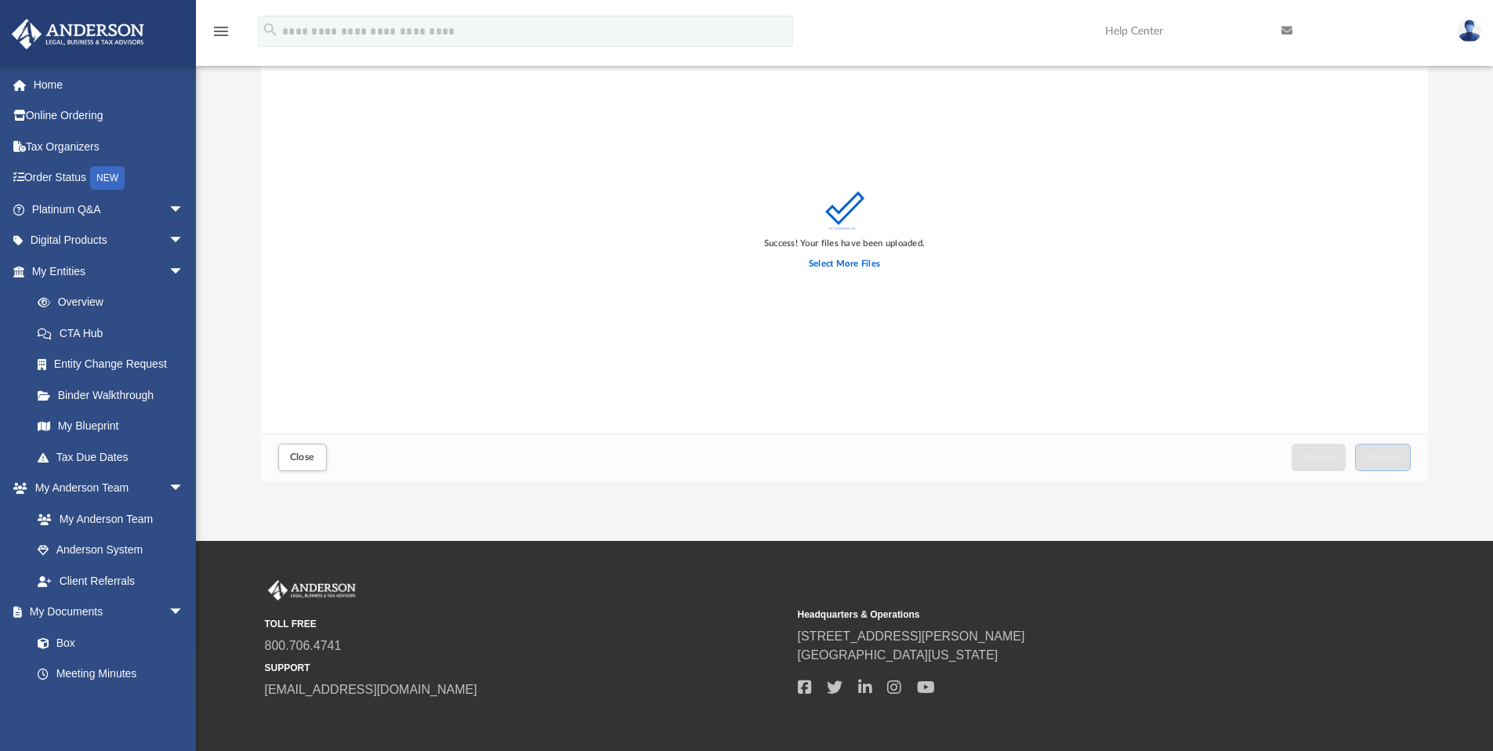
scroll to position [9, 0]
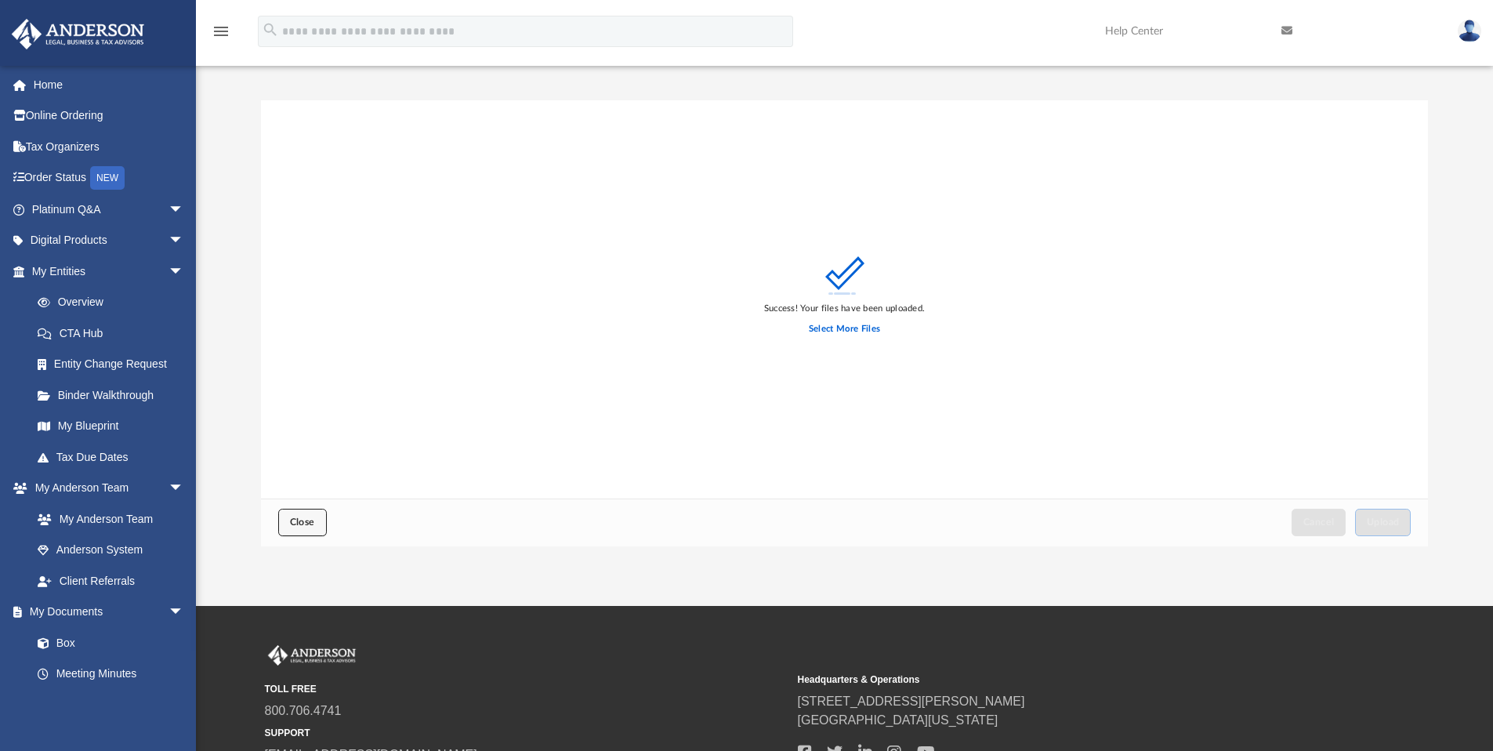
click at [302, 529] on button "Close" at bounding box center [302, 522] width 49 height 27
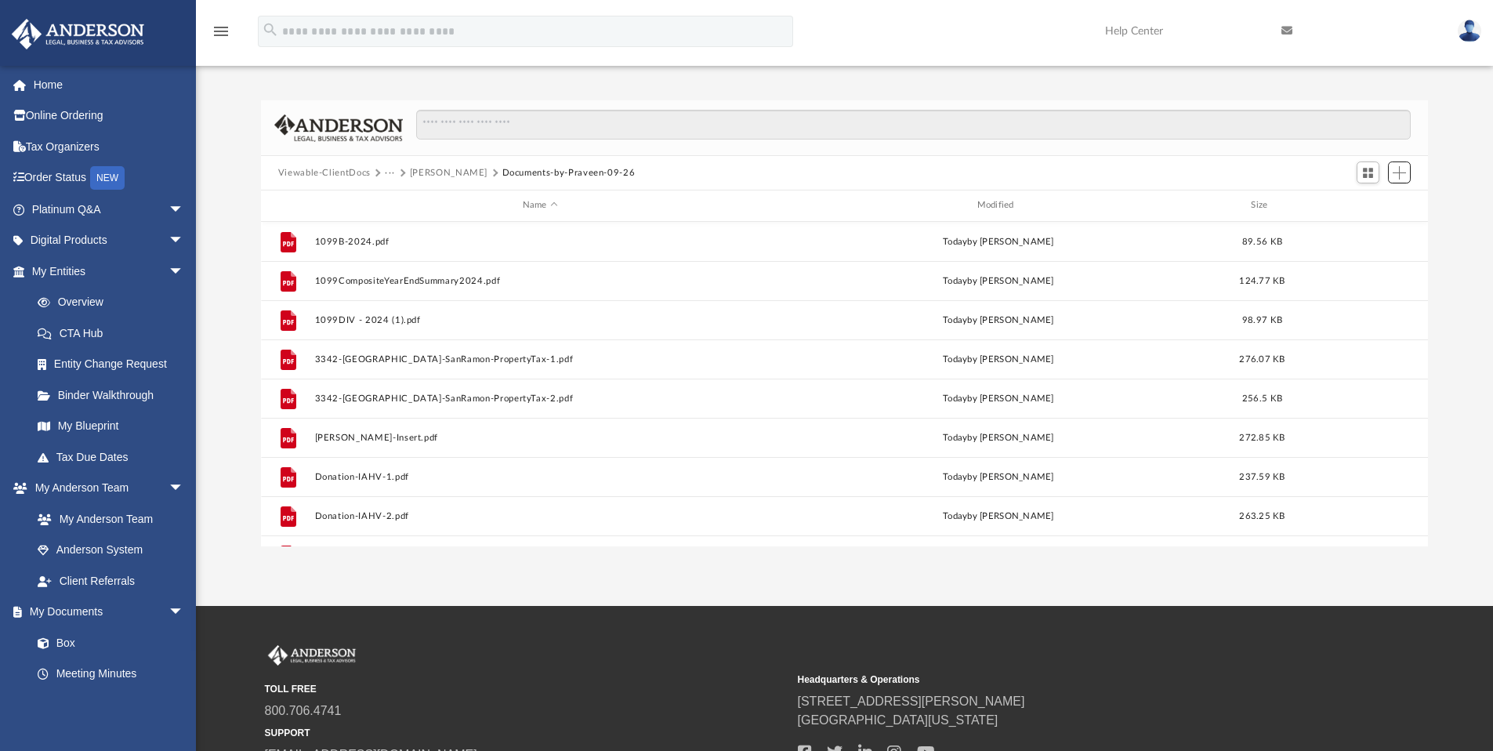
scroll to position [344, 1155]
drag, startPoint x: 663, startPoint y: 174, endPoint x: 513, endPoint y: 177, distance: 149.7
click at [513, 177] on div "Viewable-ClientDocs ··· [PERSON_NAME] Documents-by-Praveen-09-26" at bounding box center [845, 173] width 1168 height 34
copy button "Documents-by-Praveen-09-26"
